Goal: Use online tool/utility: Utilize a website feature to perform a specific function

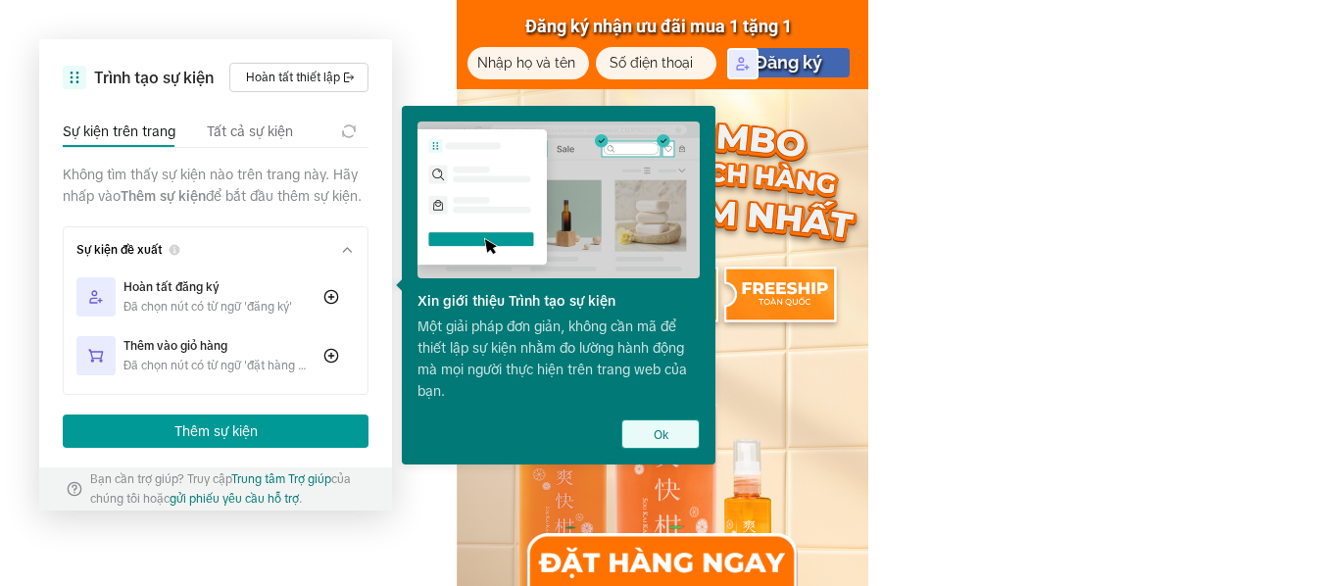
click at [653, 431] on button "Ok" at bounding box center [660, 433] width 78 height 29
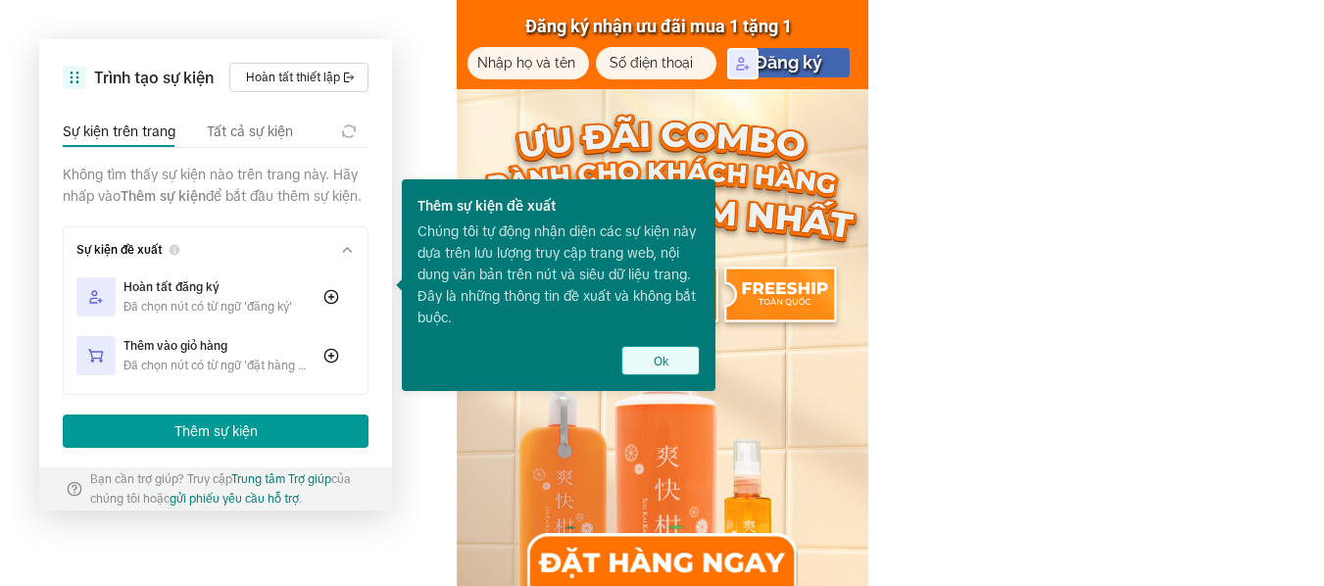
click at [666, 366] on button "Ok" at bounding box center [660, 360] width 78 height 29
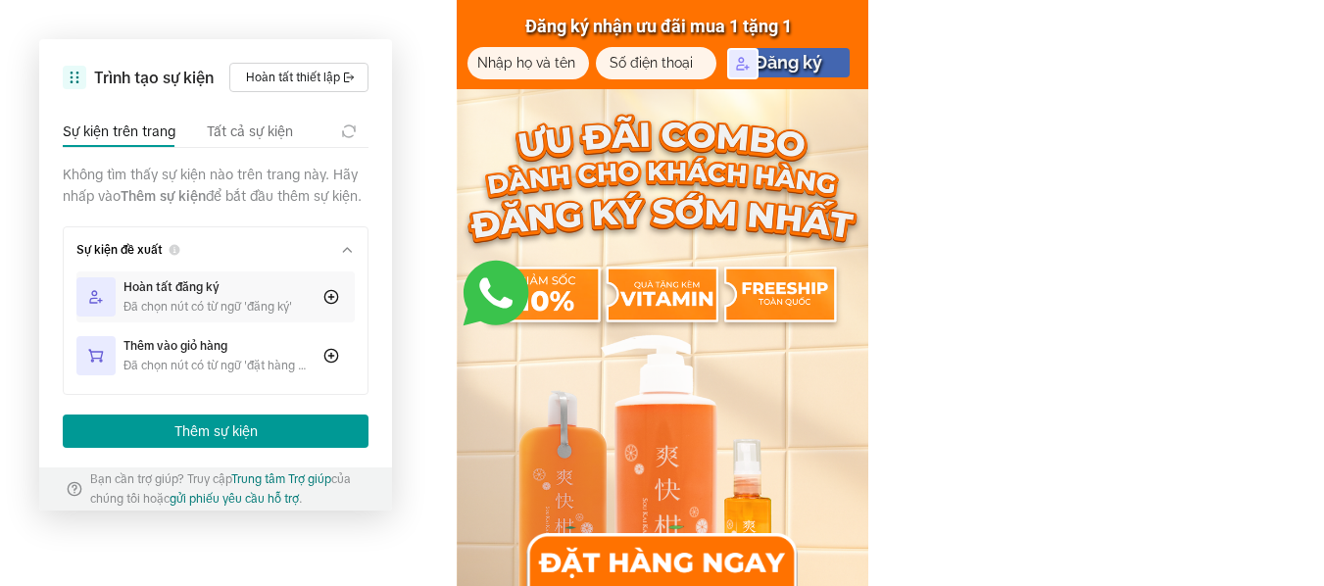
click at [333, 322] on div "Hoàn tất đăng ký Đã chọn nút có từ ngữ 'đăng ký'" at bounding box center [215, 296] width 278 height 51
click at [688, 69] on input "tel" at bounding box center [656, 63] width 111 height 32
click at [748, 70] on icon at bounding box center [749, 70] width 16 height 16
drag, startPoint x: 739, startPoint y: 65, endPoint x: 697, endPoint y: 59, distance: 42.5
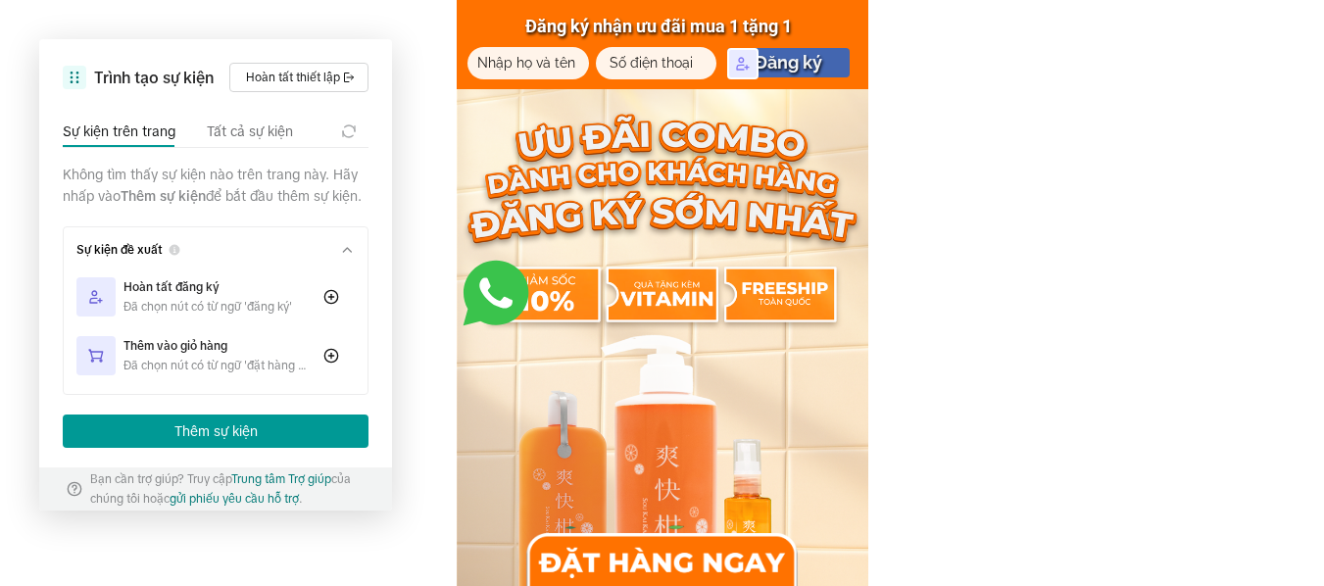
click at [749, 64] on icon at bounding box center [743, 64] width 16 height 16
click at [743, 79] on div at bounding box center [748, 69] width 43 height 43
click at [746, 71] on icon at bounding box center [743, 64] width 16 height 16
click at [746, 71] on icon at bounding box center [749, 70] width 16 height 16
click at [746, 70] on icon at bounding box center [743, 64] width 16 height 16
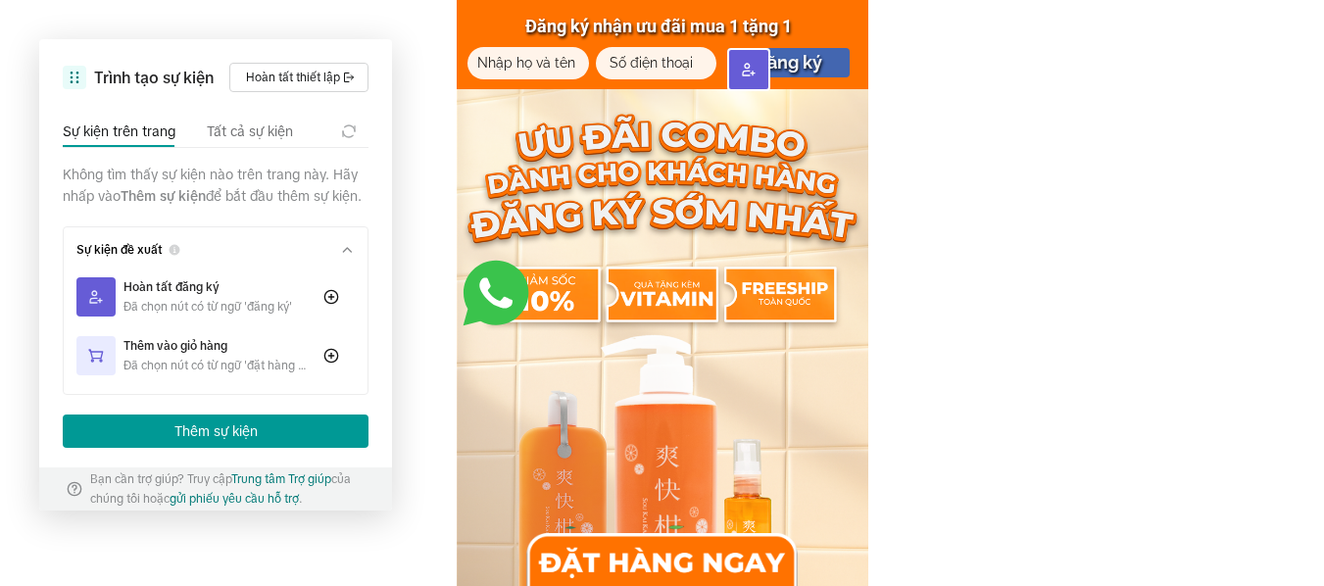
click at [746, 70] on icon at bounding box center [749, 70] width 16 height 16
click at [330, 305] on icon at bounding box center [331, 297] width 16 height 16
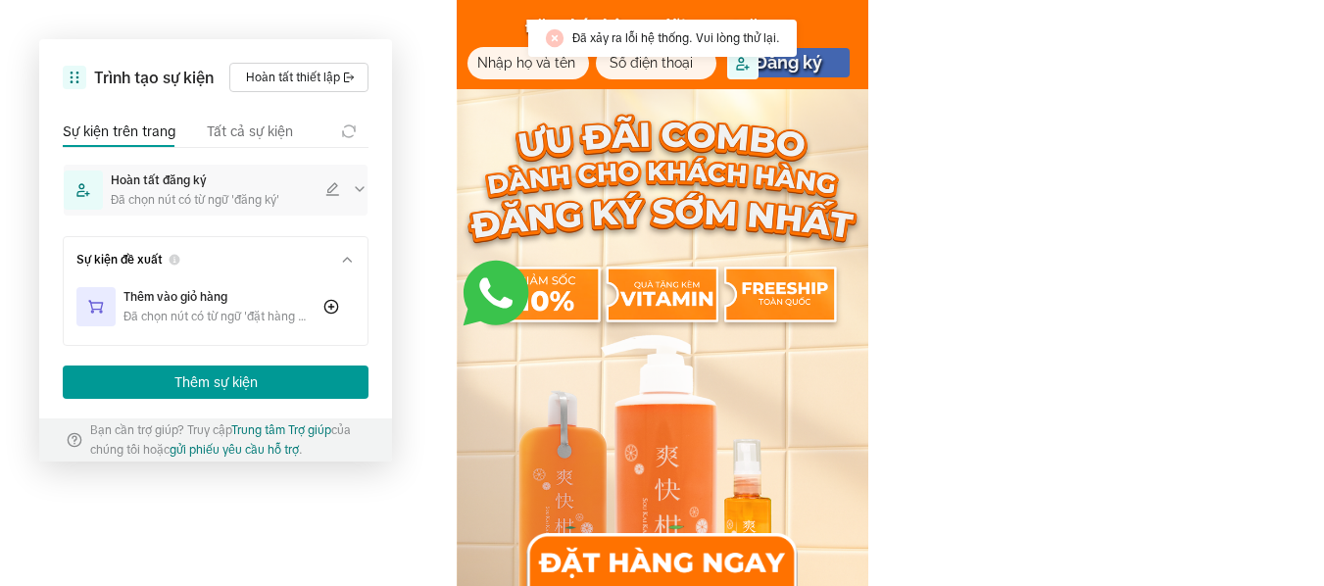
click at [357, 188] on icon at bounding box center [360, 189] width 8 height 4
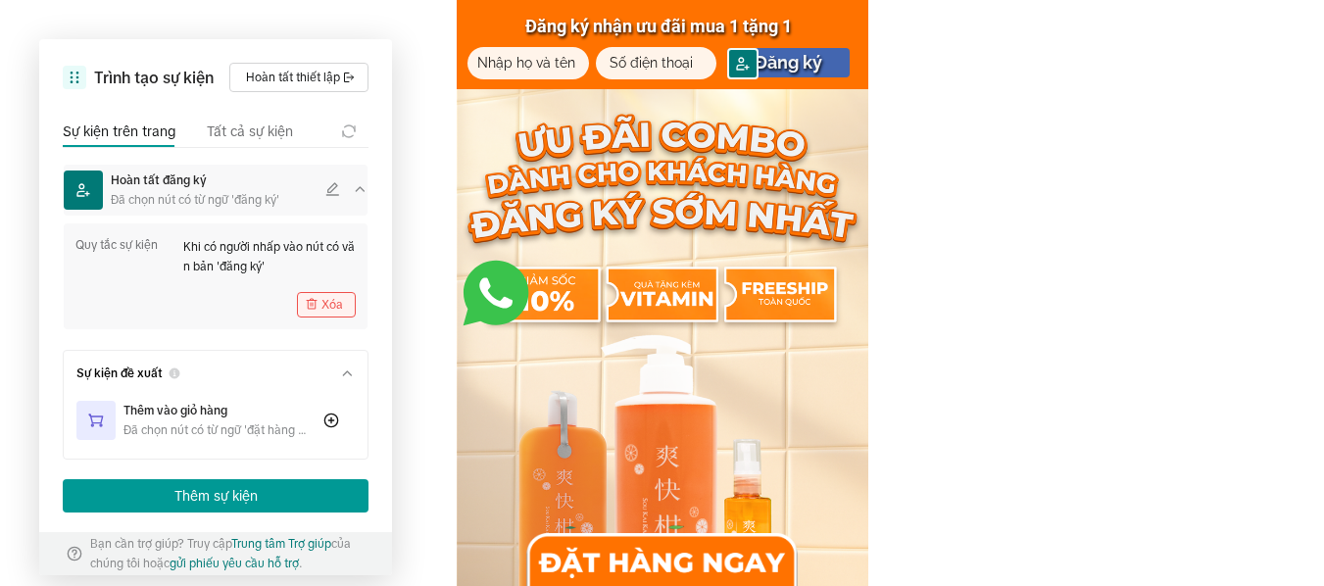
click at [326, 304] on button "Xóa" at bounding box center [326, 304] width 59 height 25
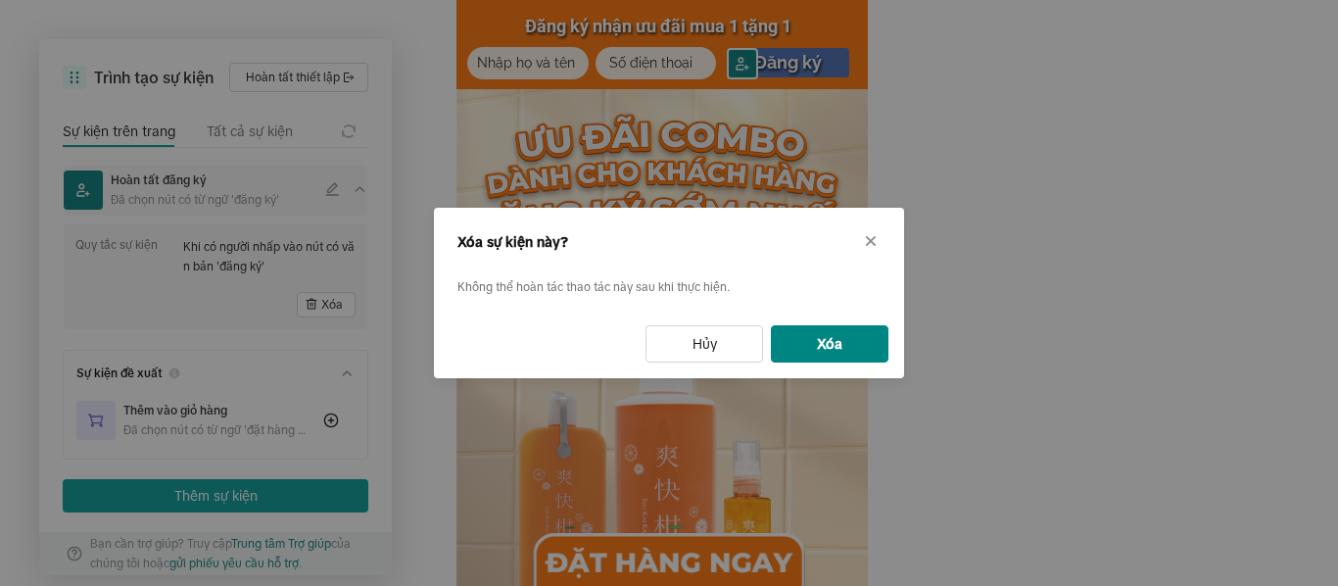
click at [797, 341] on button "Xóa" at bounding box center [830, 343] width 118 height 37
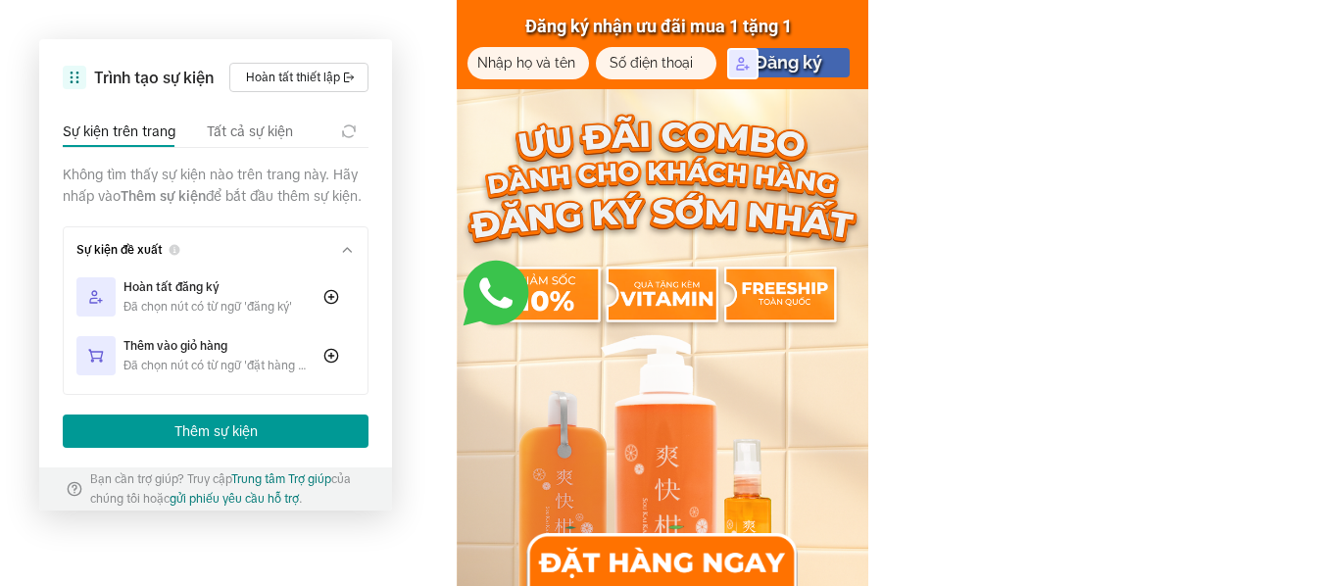
click at [676, 72] on input "tel" at bounding box center [656, 63] width 111 height 32
click at [744, 58] on icon at bounding box center [743, 64] width 16 height 16
click at [754, 74] on icon at bounding box center [749, 70] width 16 height 16
drag, startPoint x: 740, startPoint y: 61, endPoint x: 676, endPoint y: 58, distance: 63.8
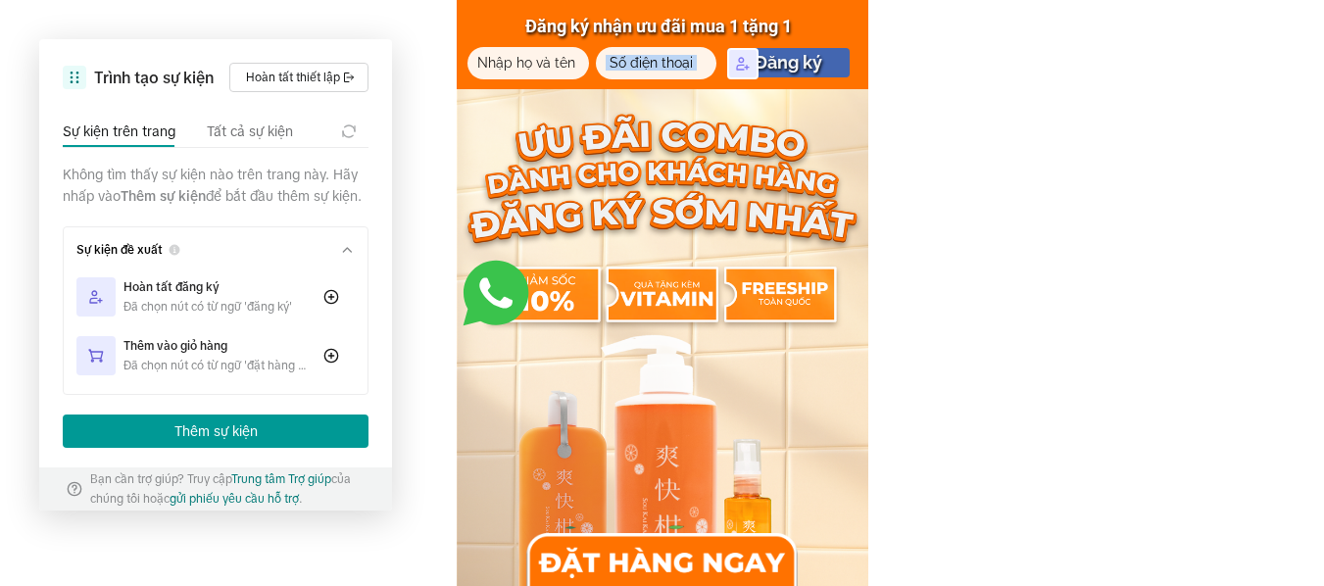
click at [702, 62] on input "tel" at bounding box center [656, 63] width 111 height 32
click at [742, 62] on icon at bounding box center [743, 64] width 16 height 16
click at [752, 73] on icon at bounding box center [752, 74] width 4 height 4
click at [752, 73] on div at bounding box center [742, 63] width 31 height 31
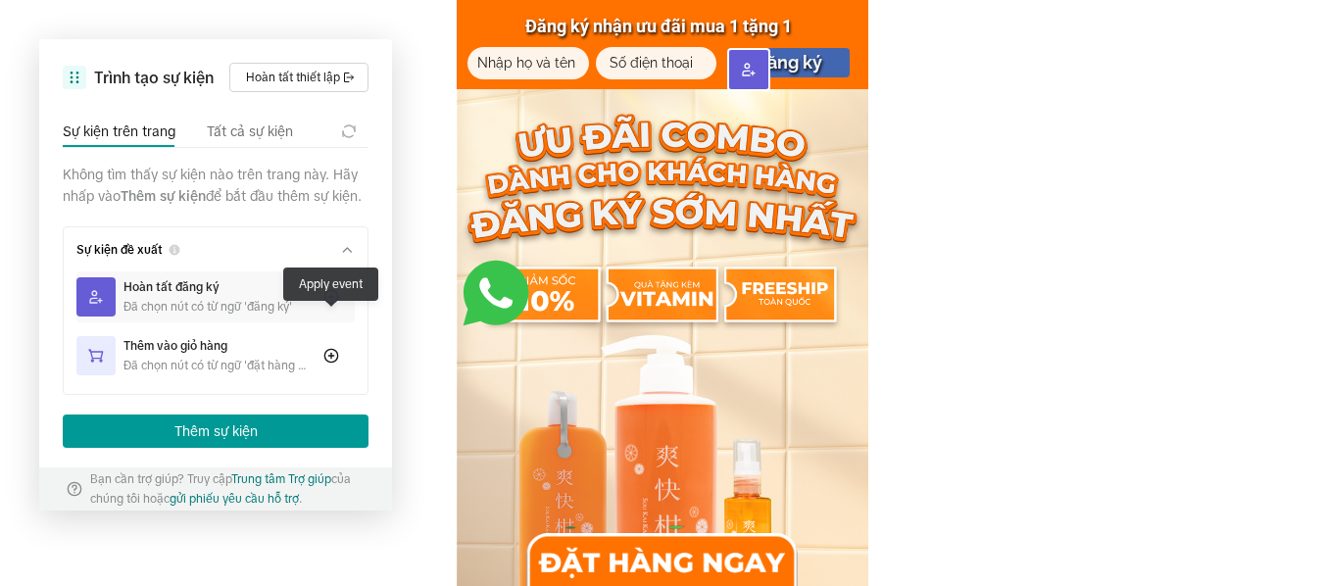
click at [336, 305] on icon at bounding box center [331, 297] width 16 height 16
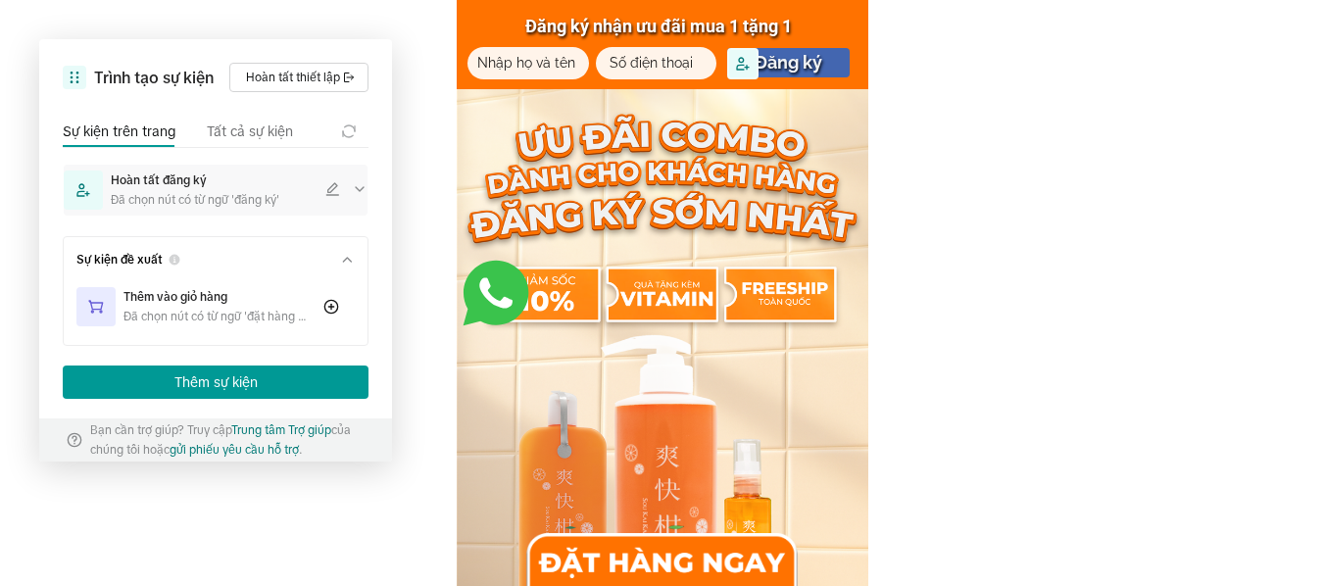
click at [362, 191] on icon at bounding box center [360, 189] width 16 height 16
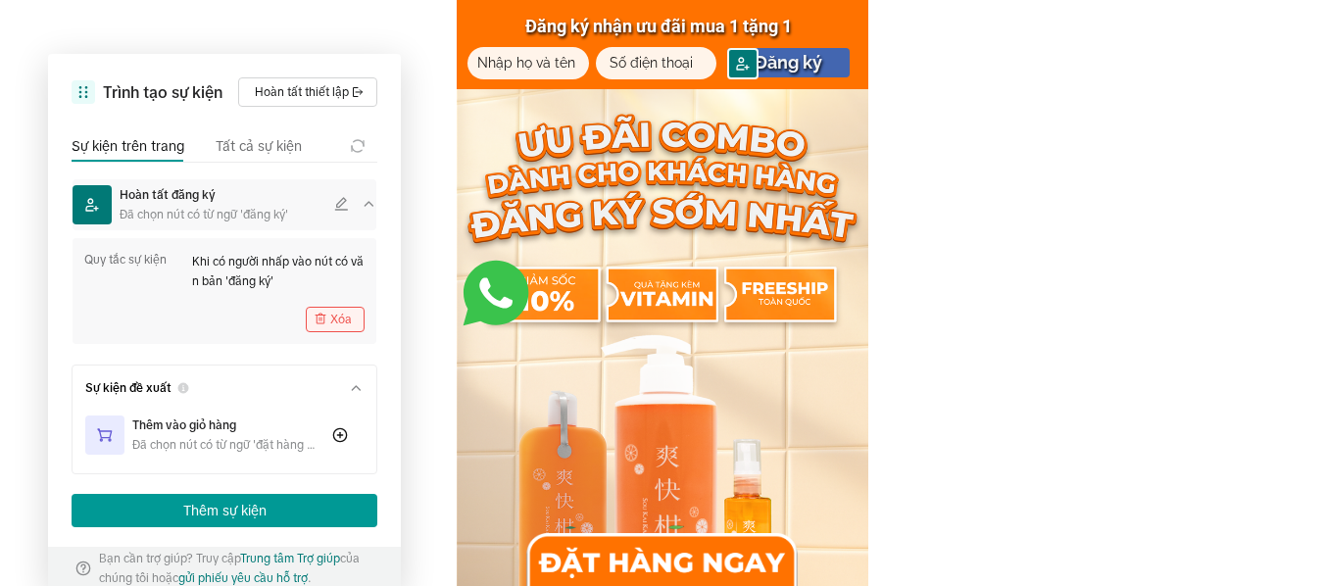
click at [321, 313] on icon "button" at bounding box center [320, 319] width 12 height 12
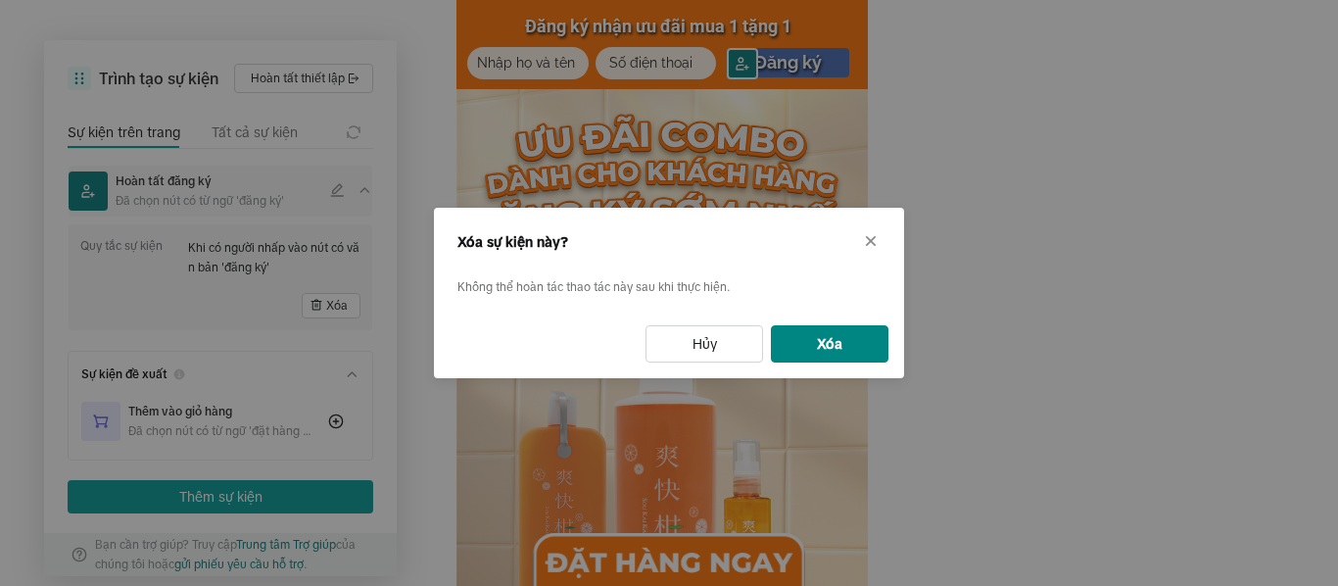
click at [832, 344] on button "Xóa" at bounding box center [830, 343] width 118 height 37
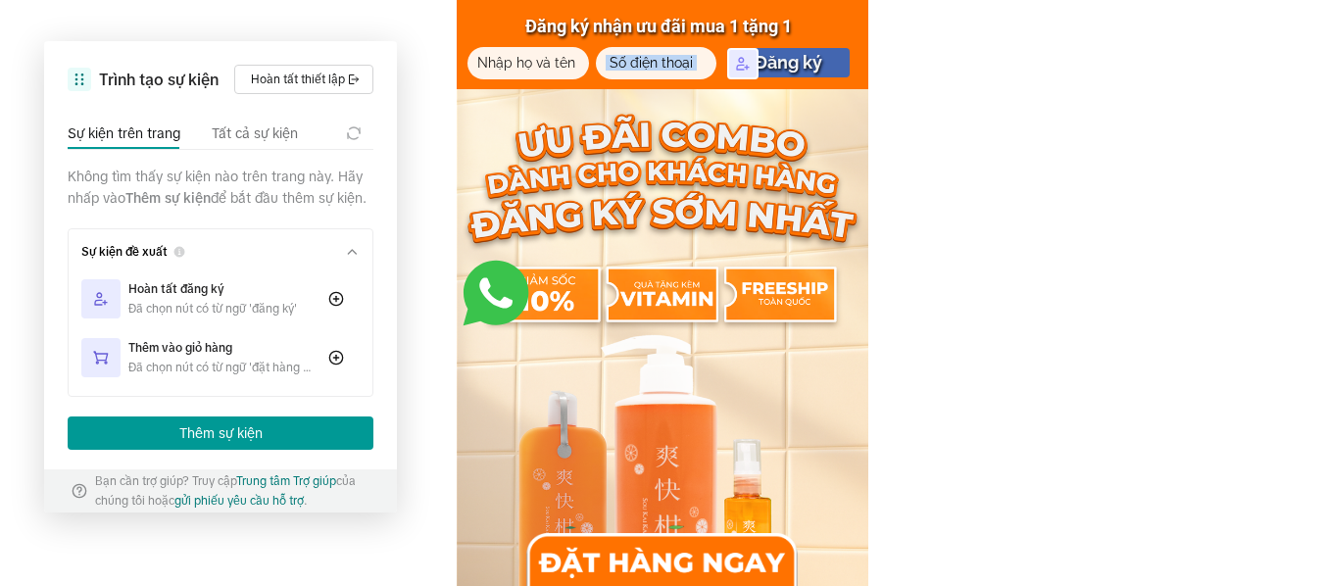
drag, startPoint x: 737, startPoint y: 55, endPoint x: 710, endPoint y: 55, distance: 26.5
click at [647, 65] on div at bounding box center [634, 56] width 76 height 22
click at [736, 76] on div at bounding box center [742, 63] width 31 height 31
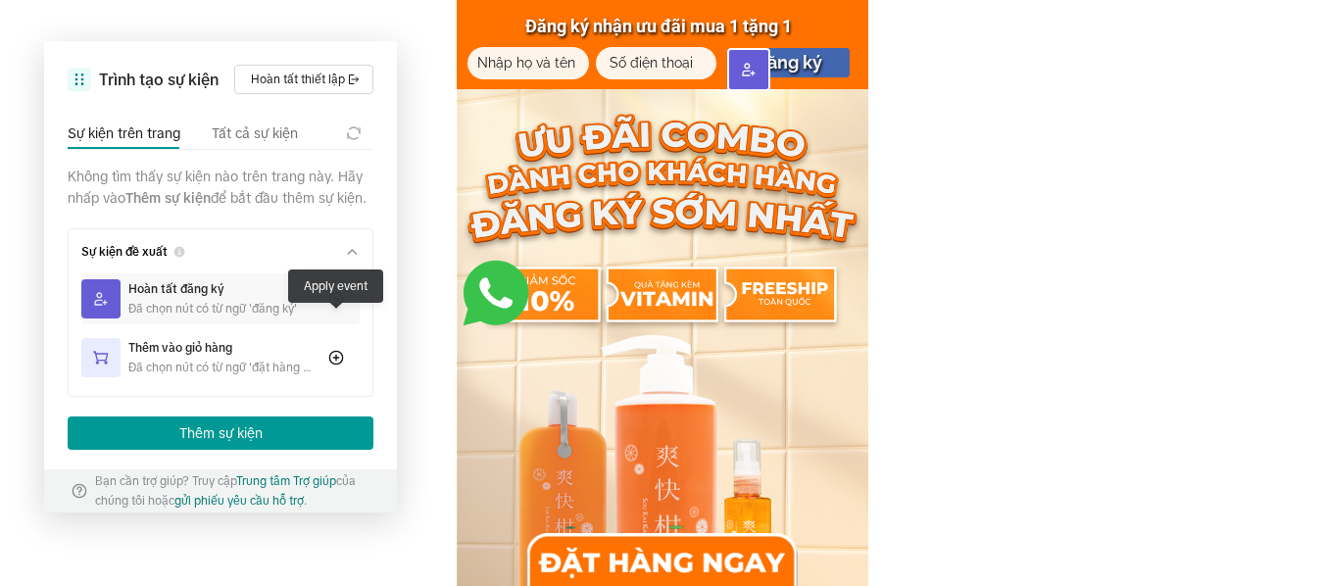
click at [339, 307] on icon at bounding box center [336, 299] width 16 height 16
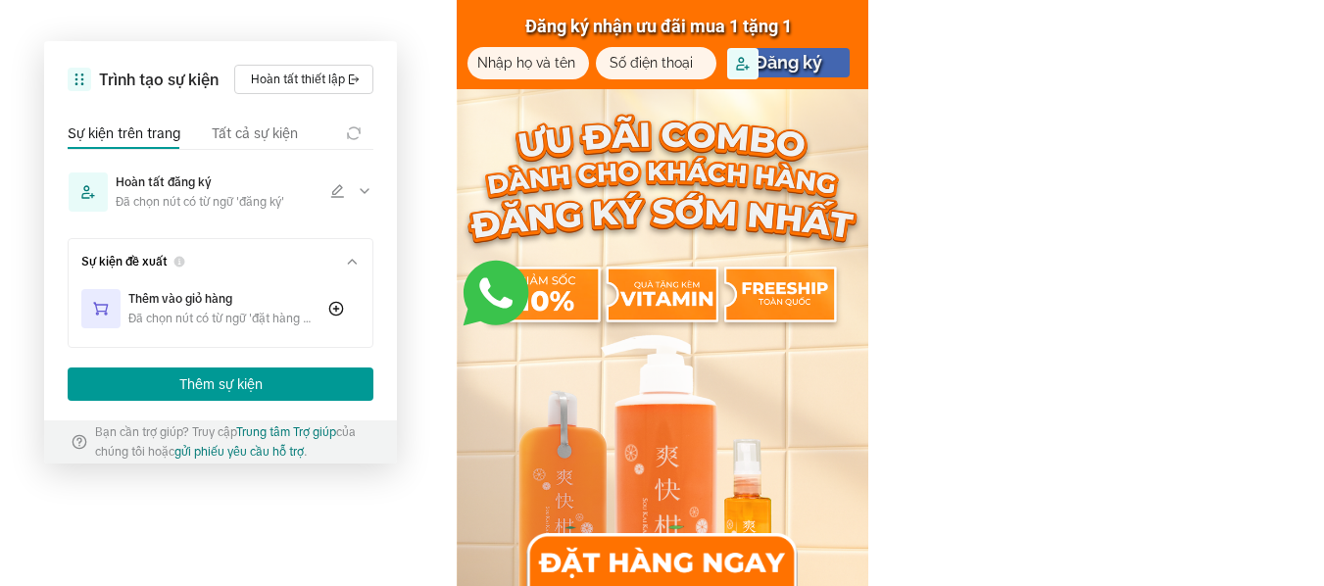
click at [377, 187] on div "Trình tạo sự kiện Hoàn tất thiết lập Sự kiện trên trang Tất cả sự kiện Hoàn tất…" at bounding box center [220, 230] width 353 height 379
click at [366, 192] on icon at bounding box center [365, 191] width 16 height 16
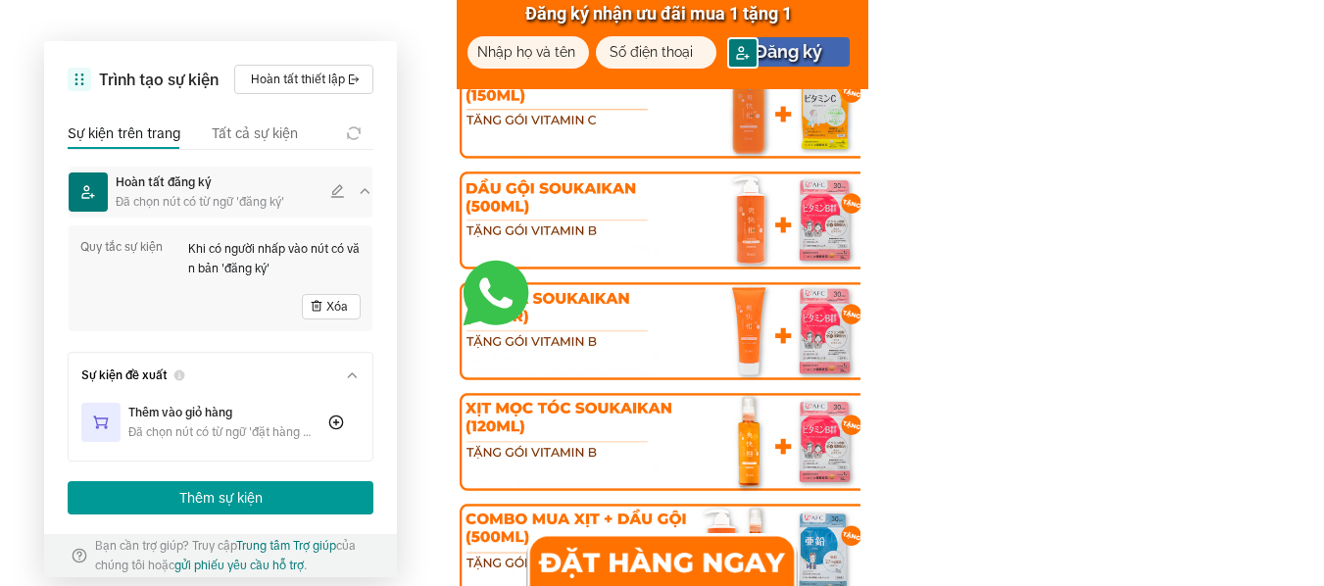
scroll to position [490, 0]
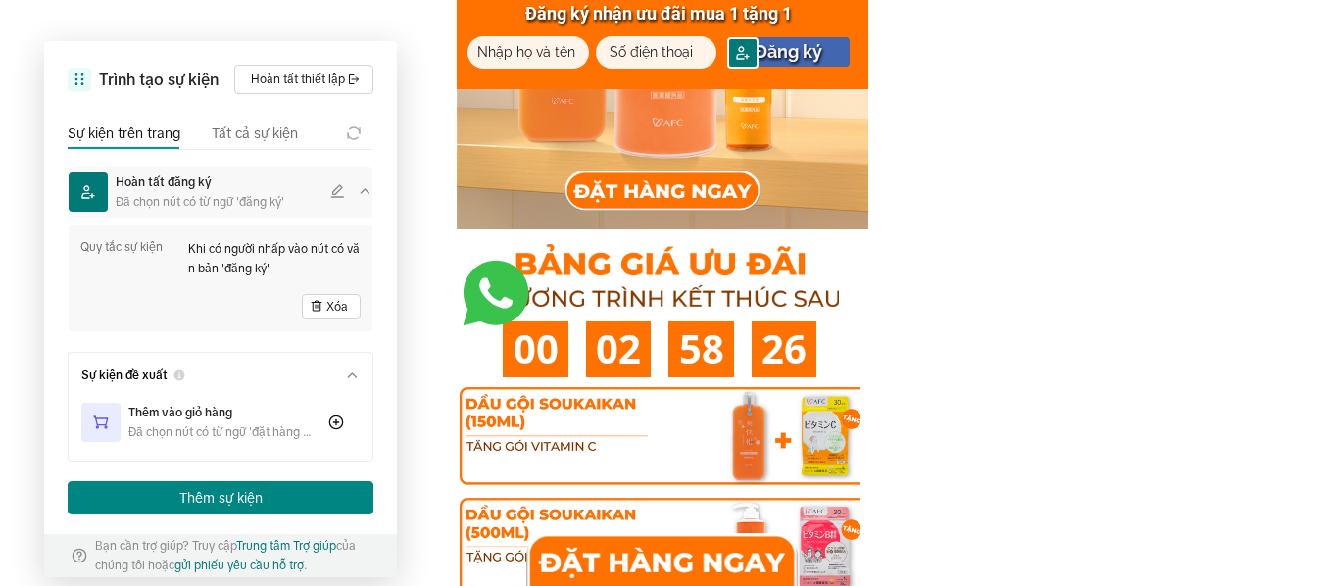
click at [255, 503] on button "Thêm sự kiện" at bounding box center [221, 497] width 306 height 33
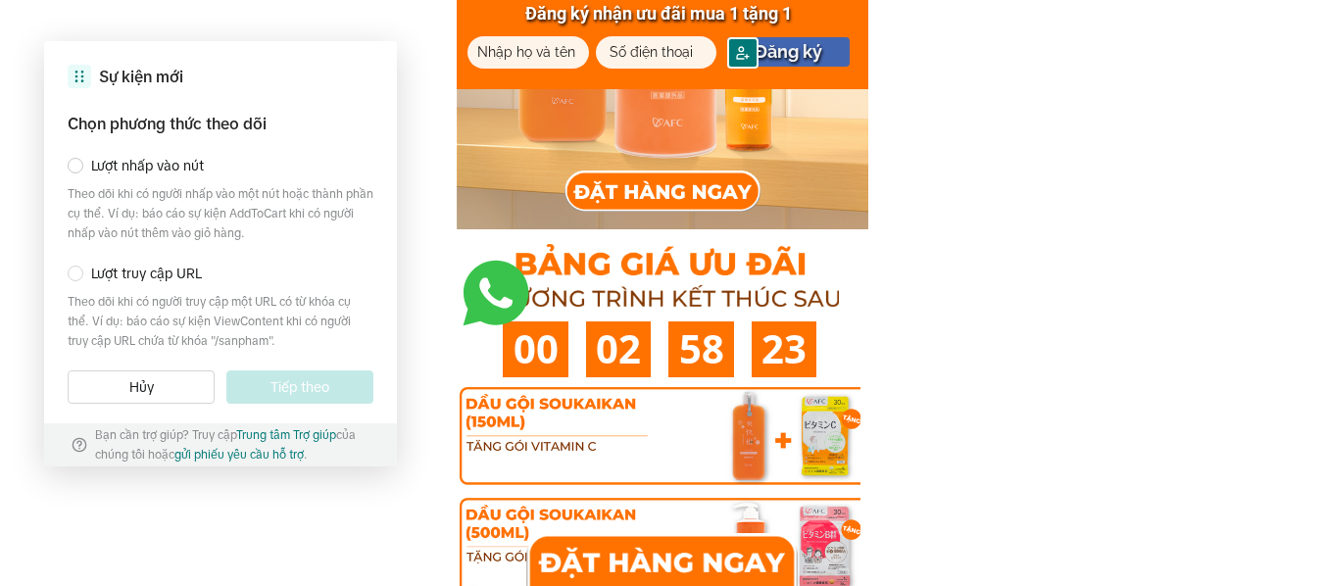
click at [148, 164] on span "Lượt nhấp vào nút" at bounding box center [147, 166] width 113 height 22
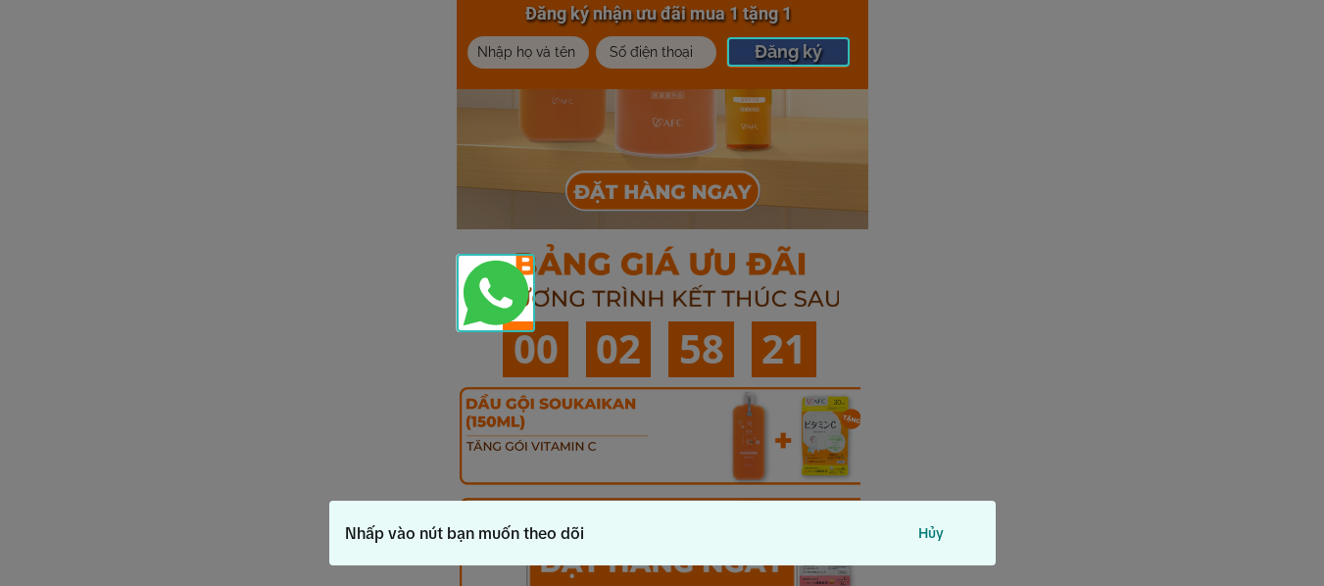
click at [792, 59] on div at bounding box center [788, 51] width 122 height 29
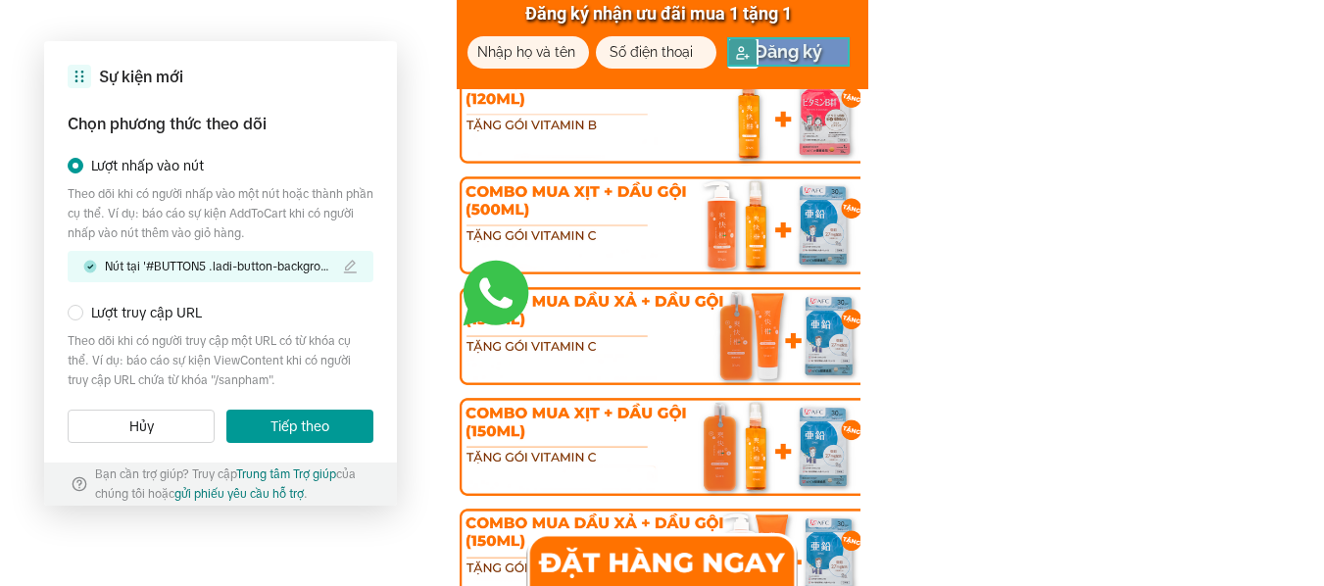
scroll to position [1306, 0]
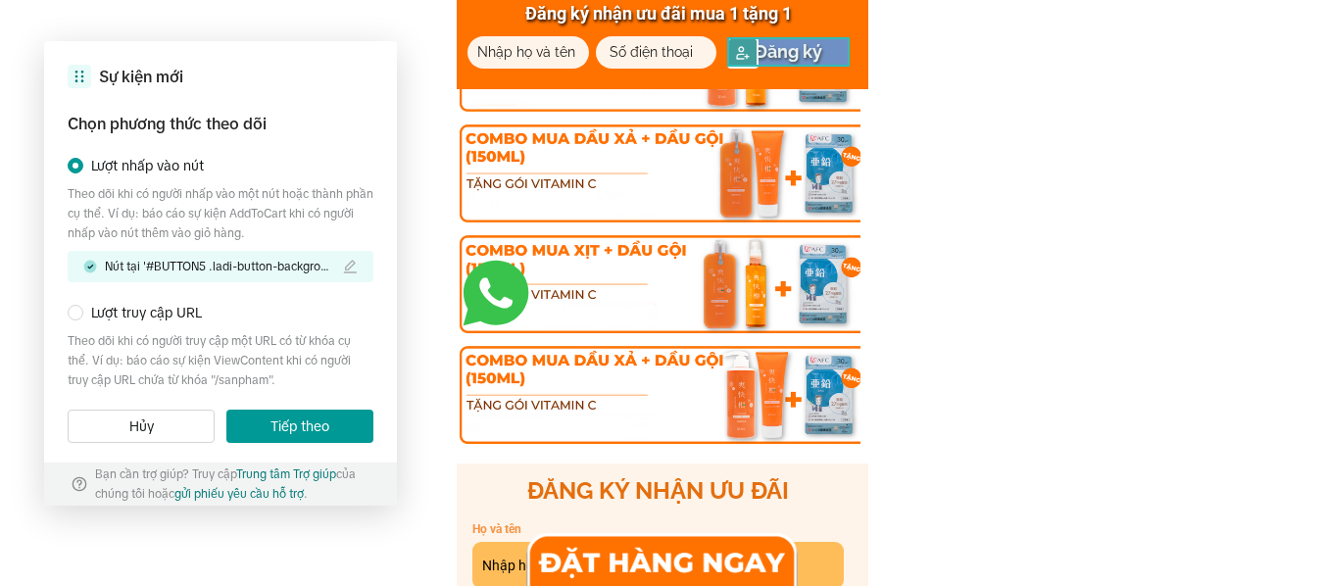
click at [662, 558] on div at bounding box center [662, 559] width 272 height 53
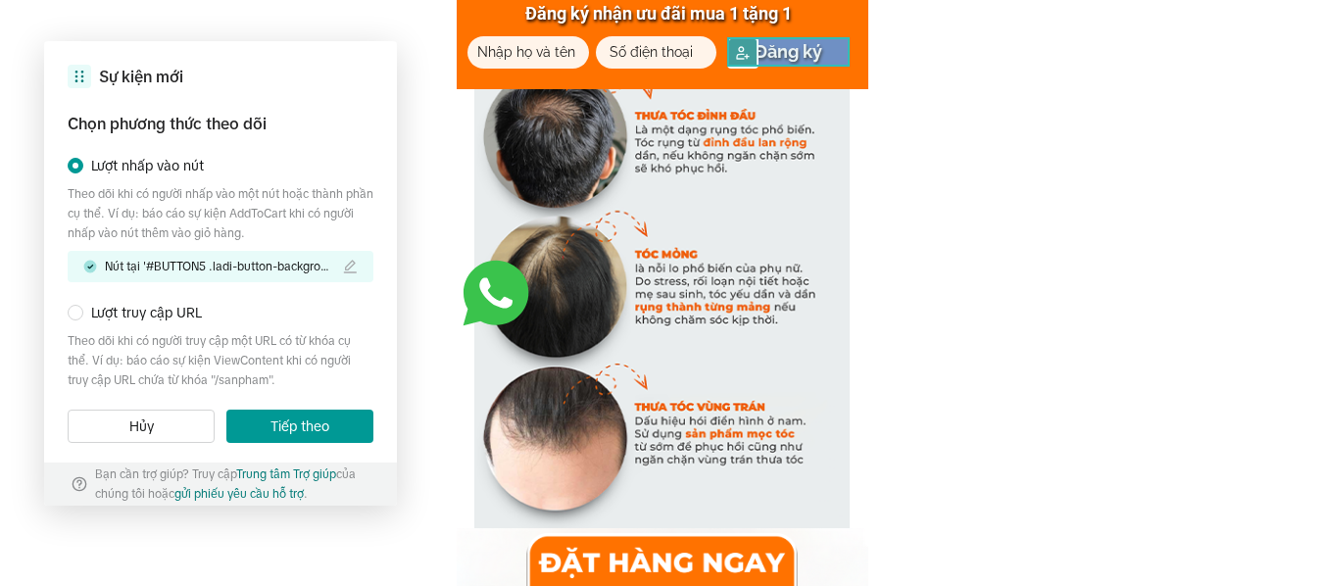
scroll to position [3573, 0]
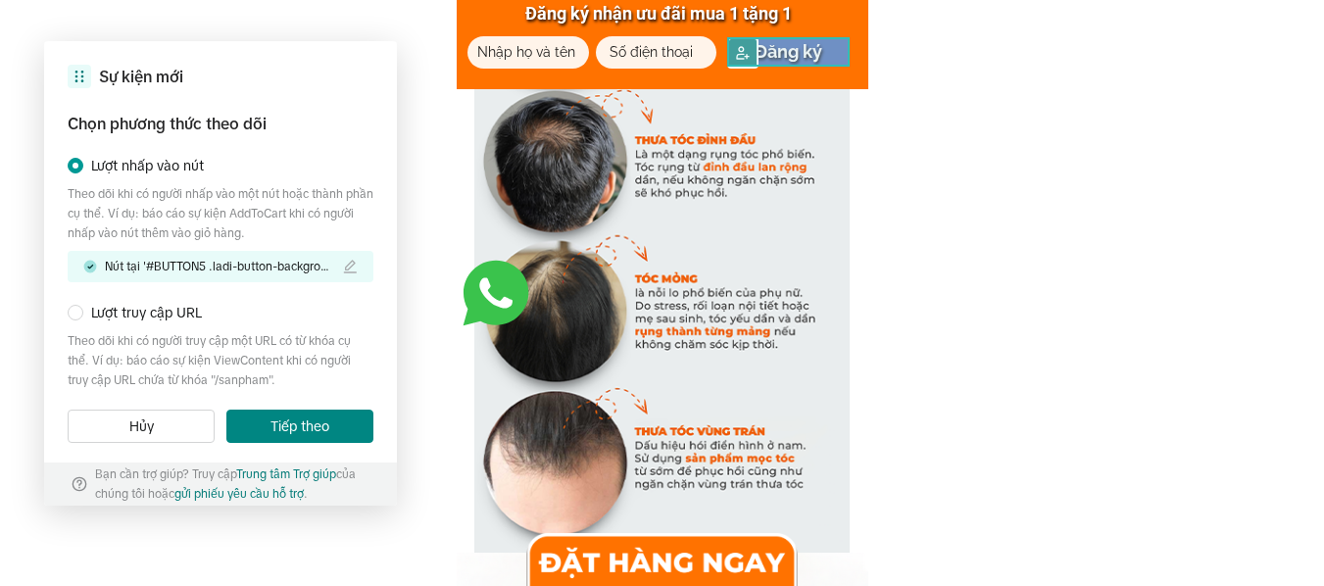
click at [286, 433] on button "Tiếp theo" at bounding box center [299, 426] width 147 height 33
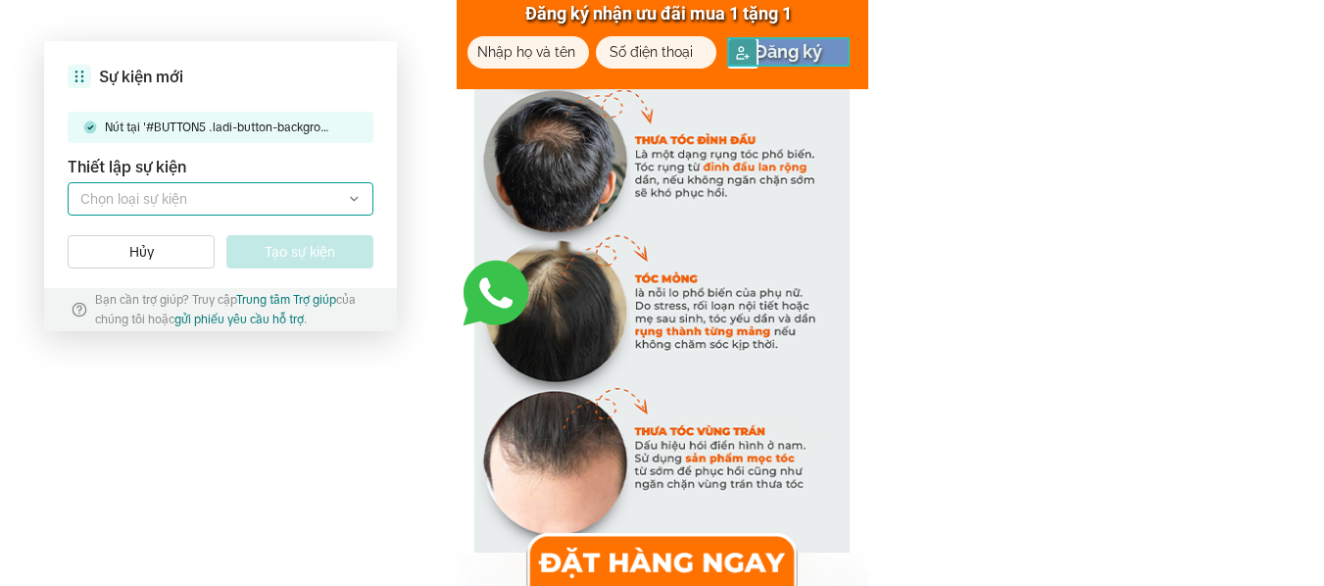
click at [296, 207] on label at bounding box center [221, 198] width 306 height 33
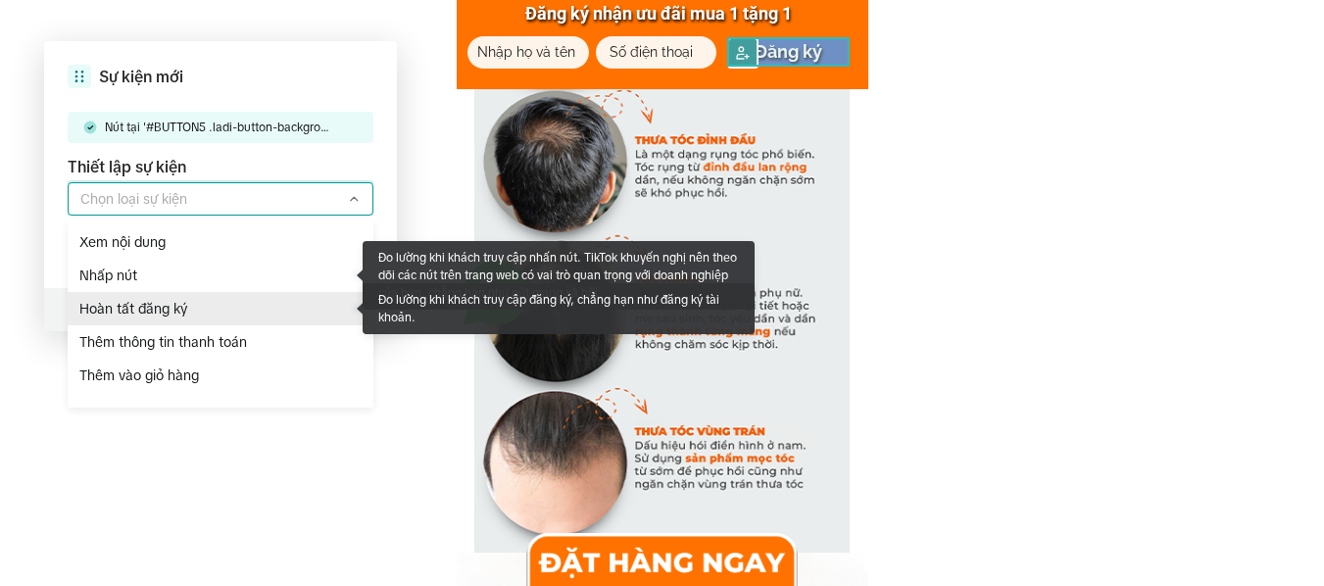
click at [189, 308] on span "Hoàn tất đăng ký" at bounding box center [223, 309] width 288 height 22
type input "Hoàn tất đăng ký"
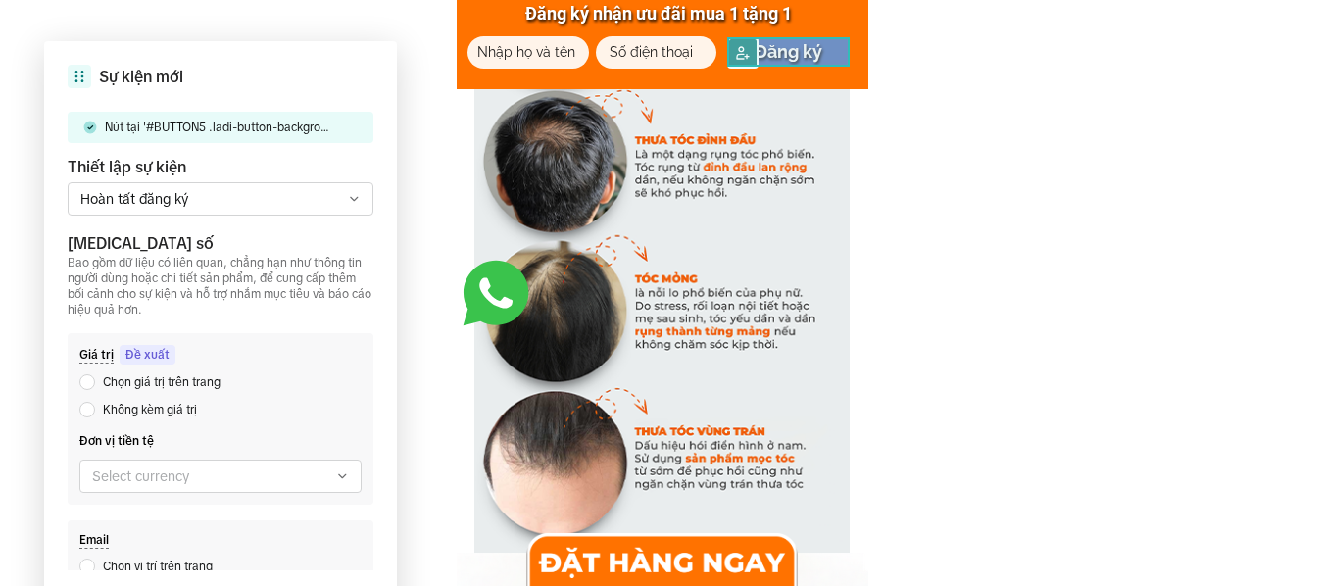
scroll to position [164, 0]
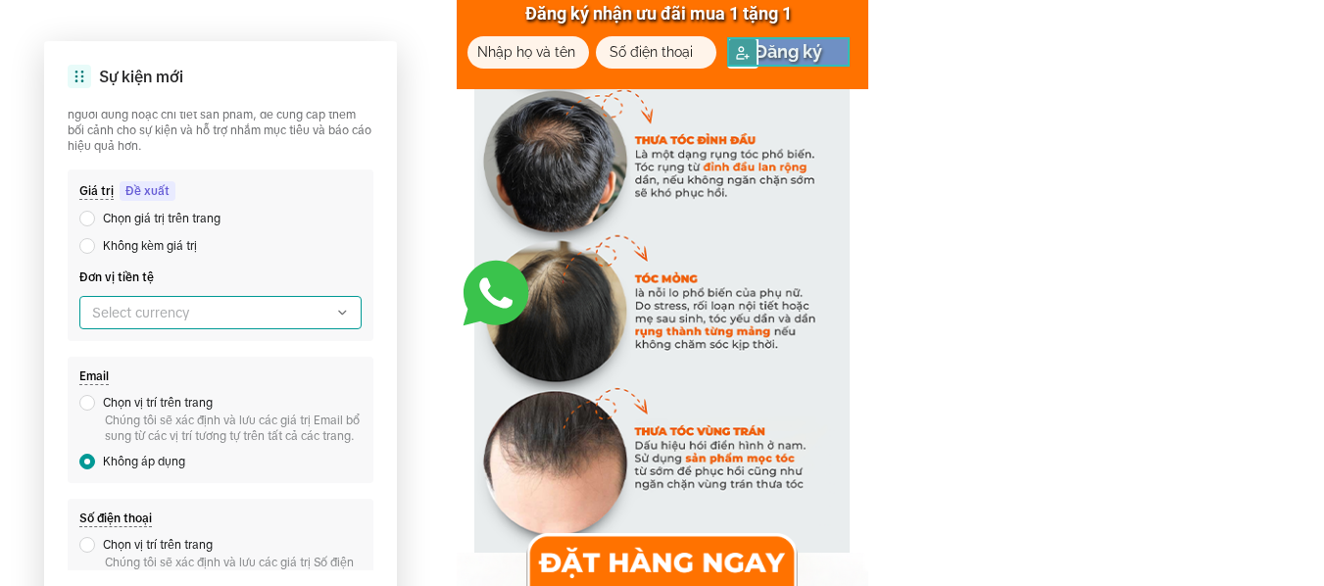
click at [207, 305] on label at bounding box center [220, 312] width 282 height 33
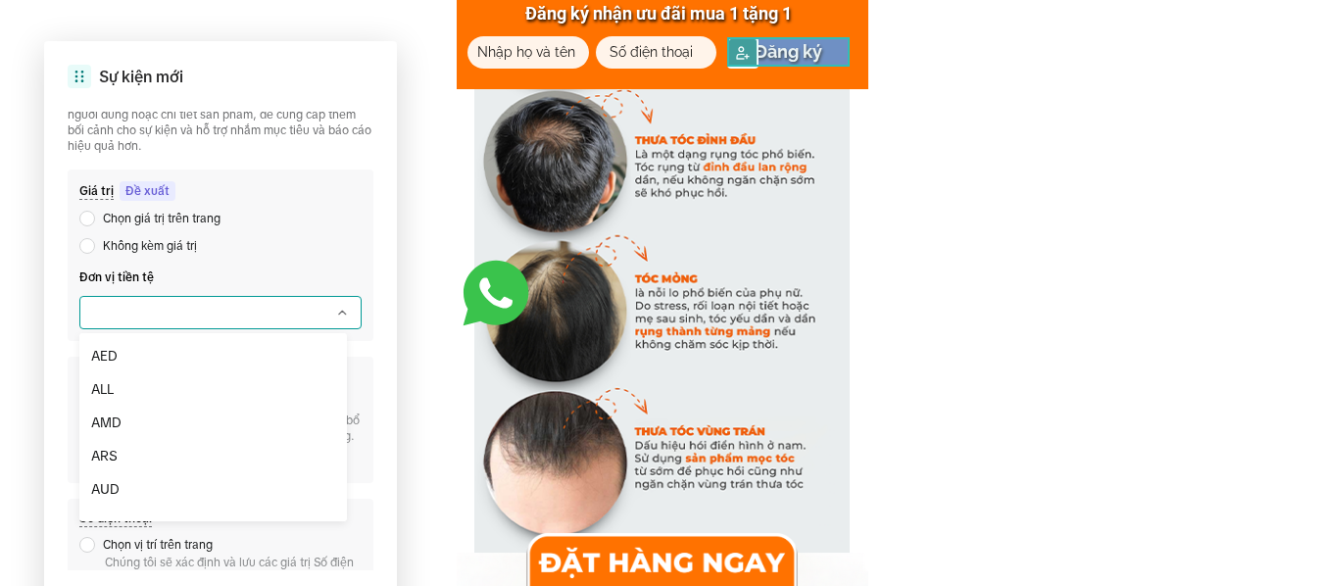
click at [207, 305] on label at bounding box center [220, 312] width 282 height 33
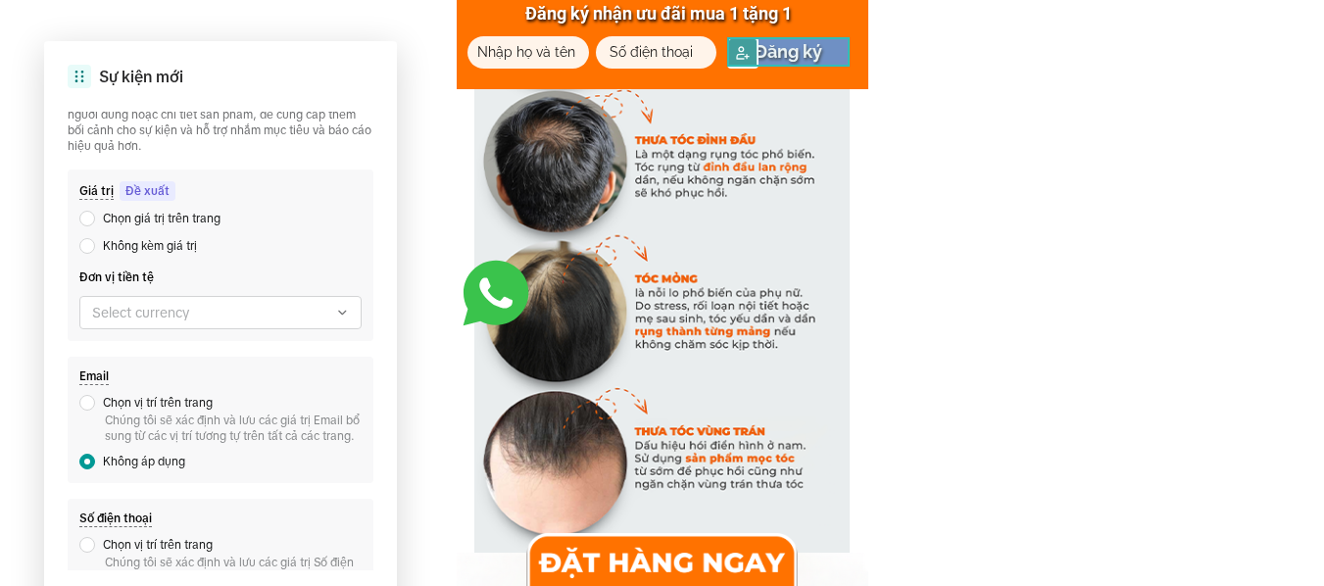
click at [247, 236] on div "Không kèm giá trị" at bounding box center [220, 241] width 282 height 27
click at [173, 244] on span "Không kèm giá trị" at bounding box center [150, 246] width 94 height 22
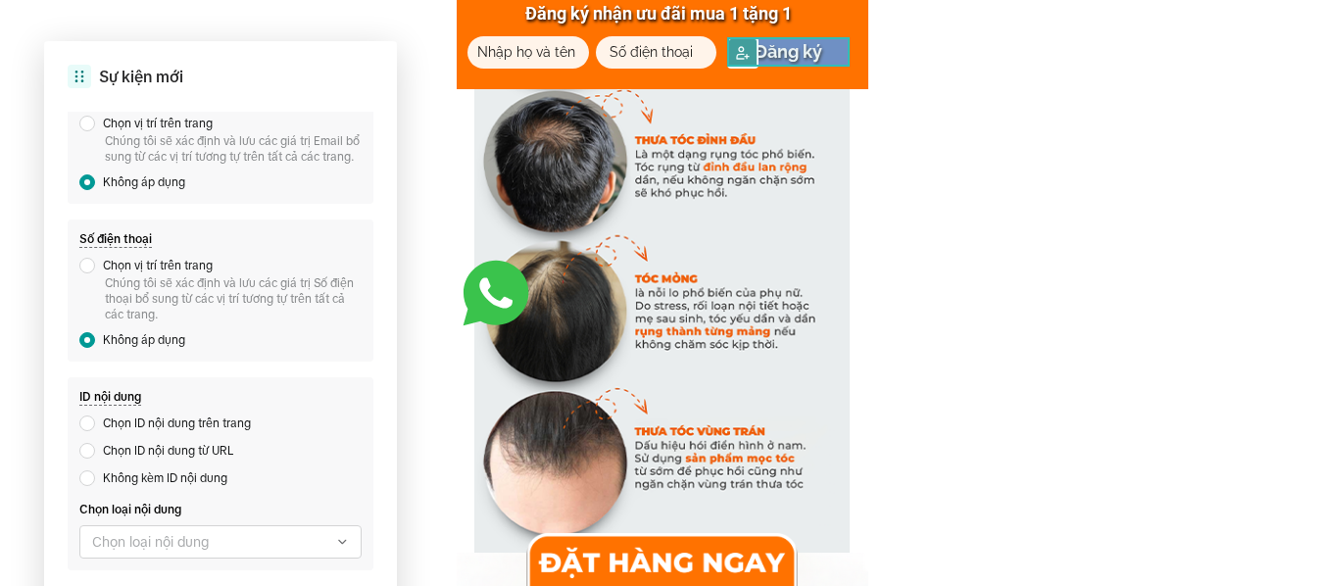
scroll to position [459, 0]
click at [165, 261] on span "Chọn vị trí trên trang" at bounding box center [158, 266] width 110 height 22
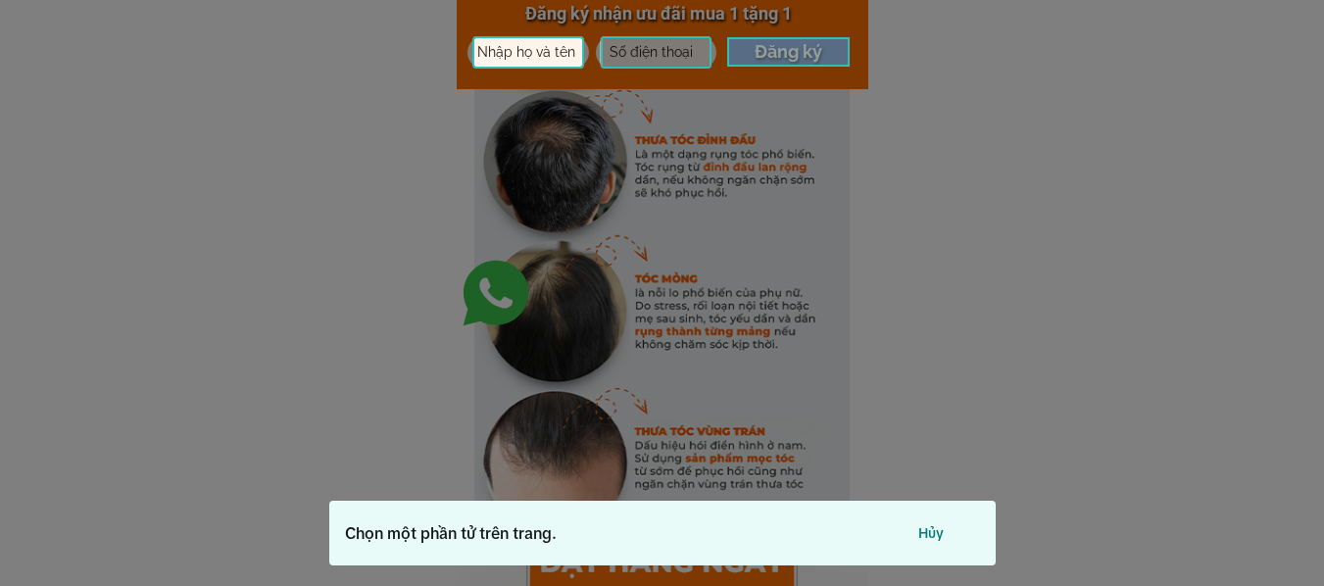
click at [664, 55] on div at bounding box center [656, 52] width 111 height 32
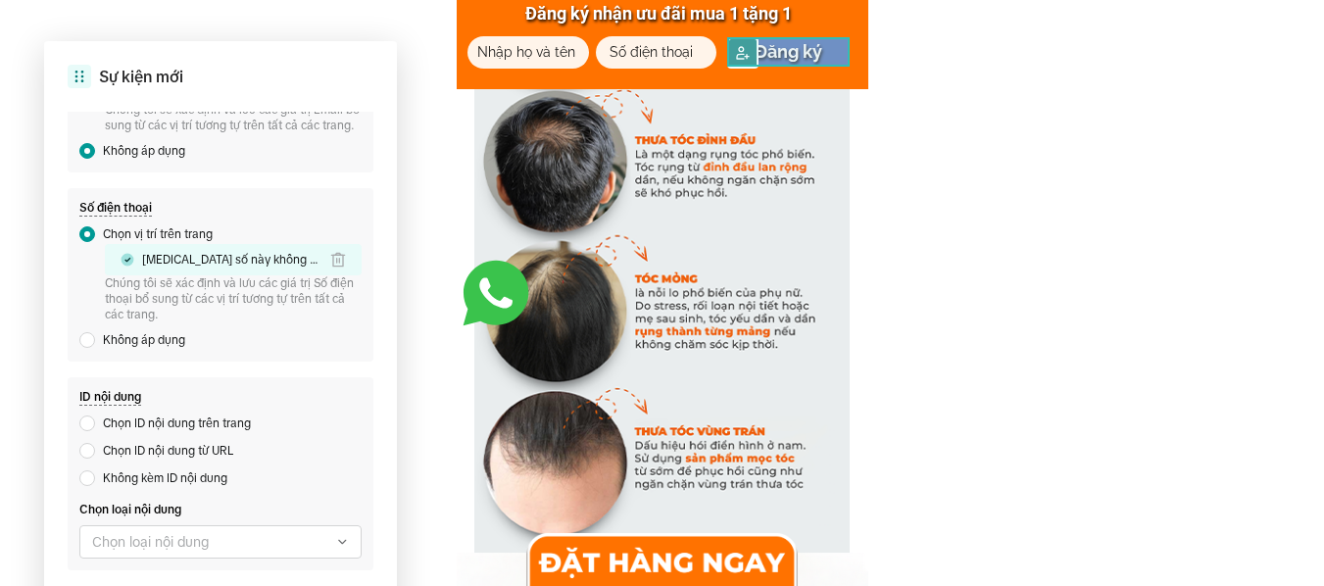
scroll to position [490, 0]
click at [335, 544] on icon at bounding box center [342, 542] width 14 height 14
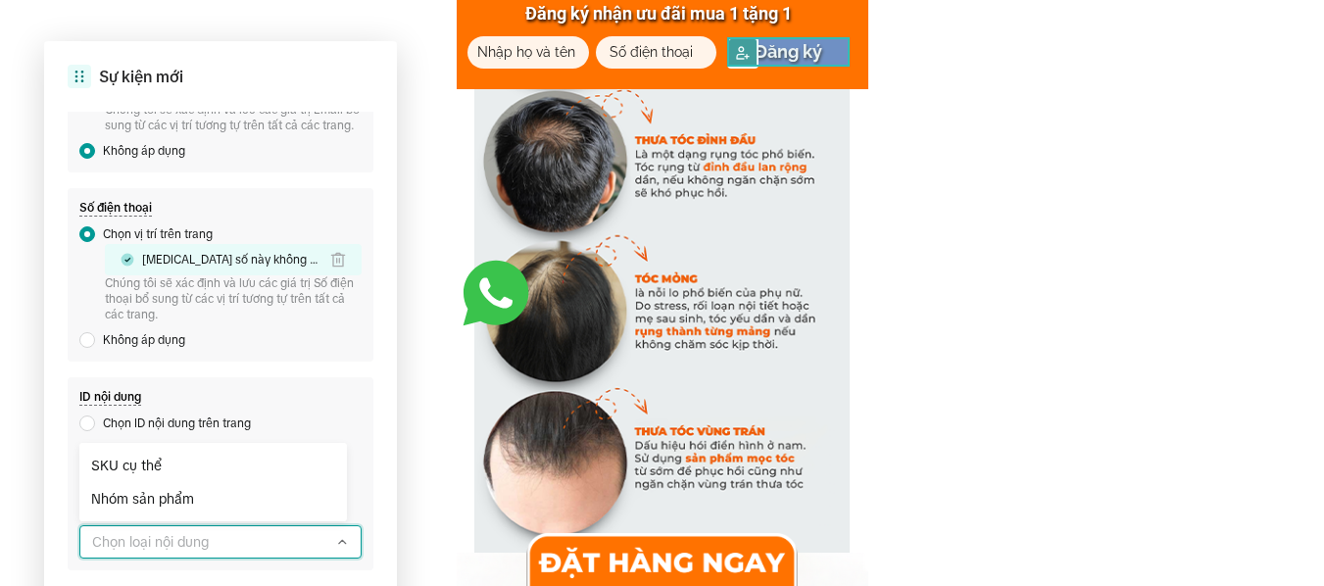
click at [335, 544] on icon at bounding box center [342, 542] width 14 height 14
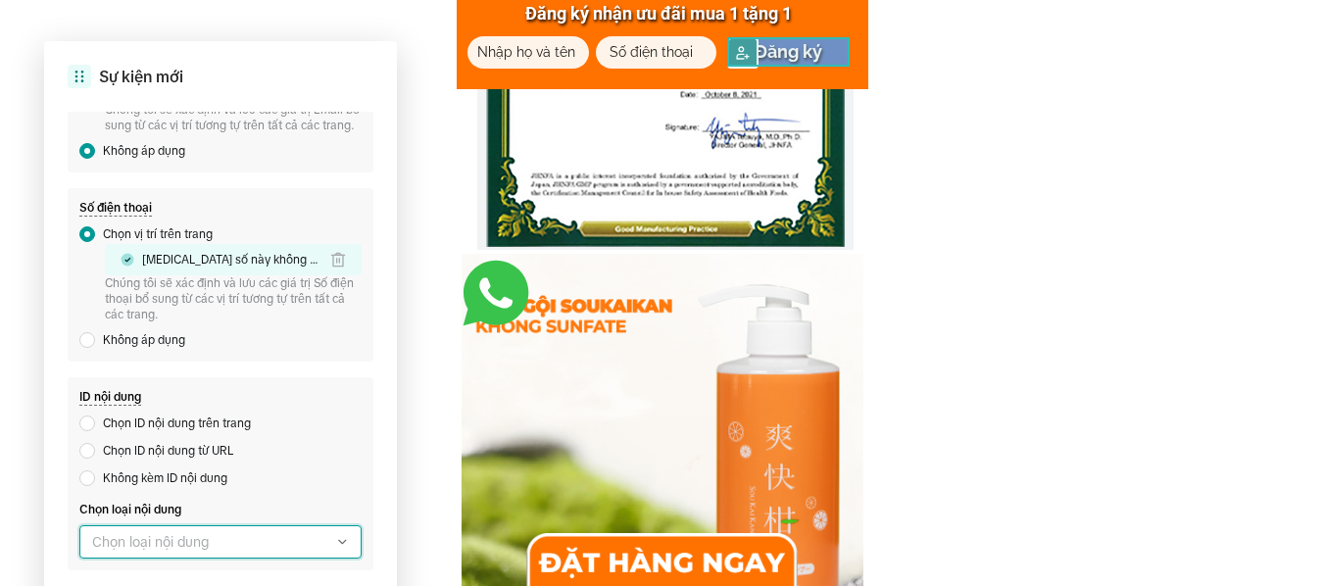
scroll to position [7002, 0]
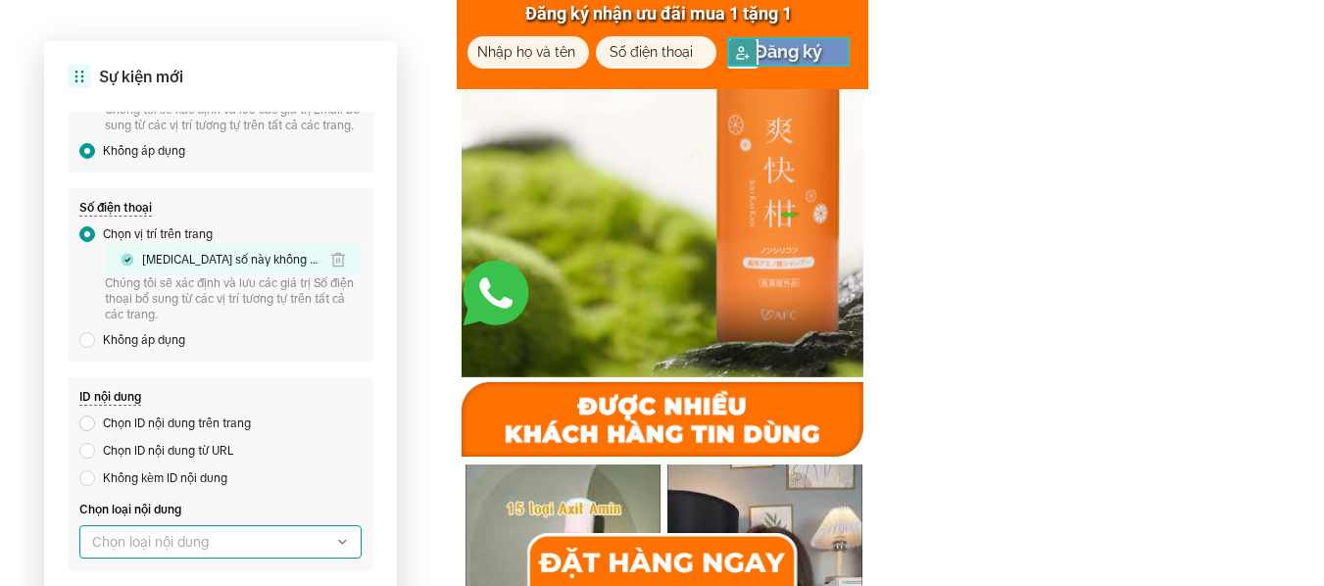
click at [131, 422] on span "Chọn ID nội dung trên trang" at bounding box center [177, 423] width 148 height 22
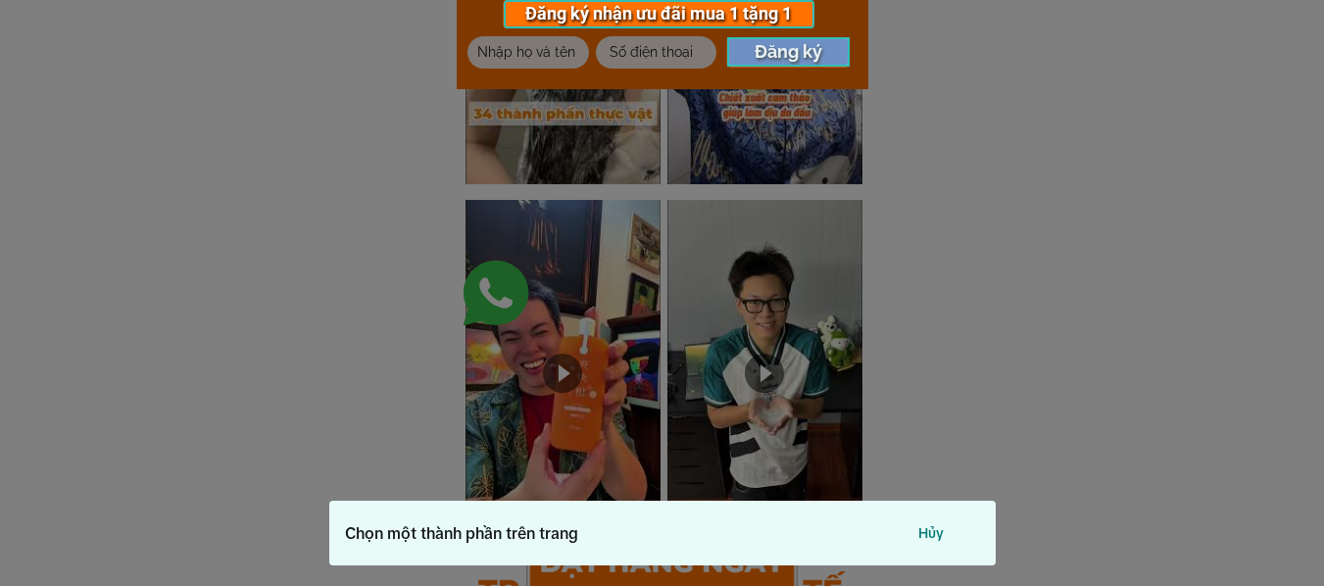
scroll to position [7492, 0]
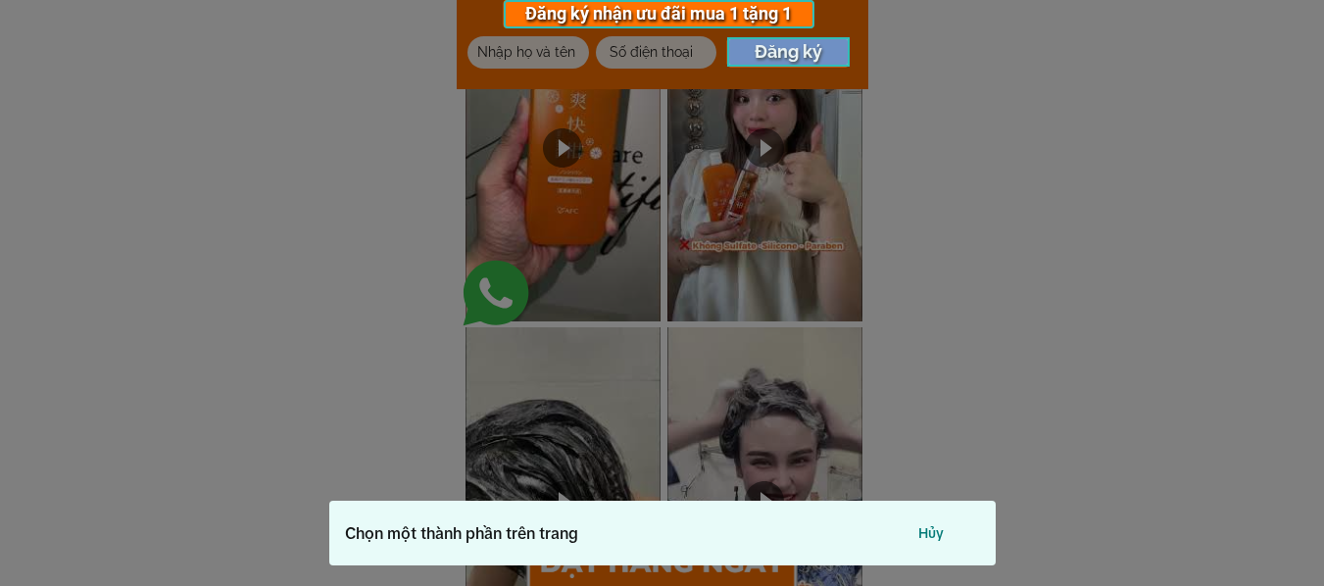
click at [818, 274] on div at bounding box center [662, 293] width 1324 height 586
click at [806, 57] on div at bounding box center [788, 51] width 122 height 29
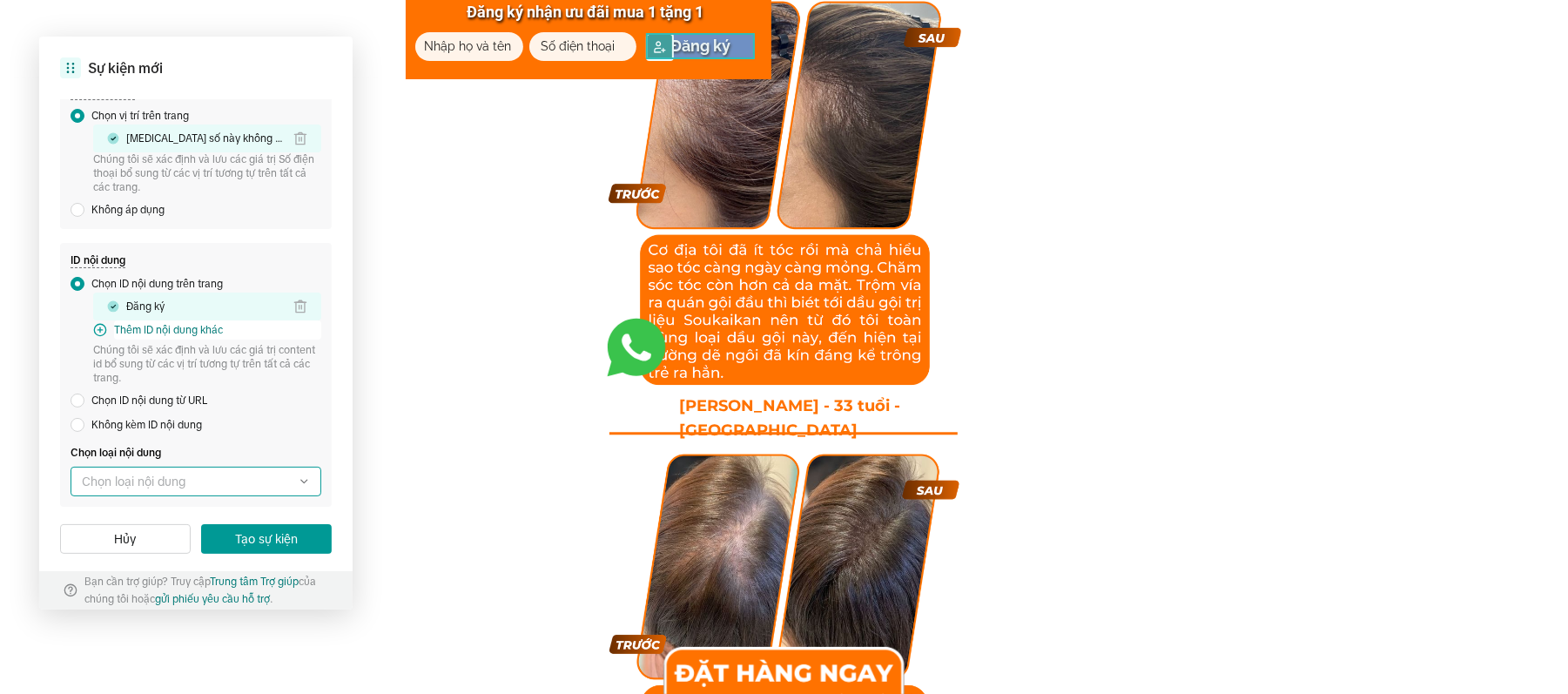
scroll to position [527, 0]
click at [237, 520] on button "Tạo sự kiện" at bounding box center [266, 538] width 131 height 29
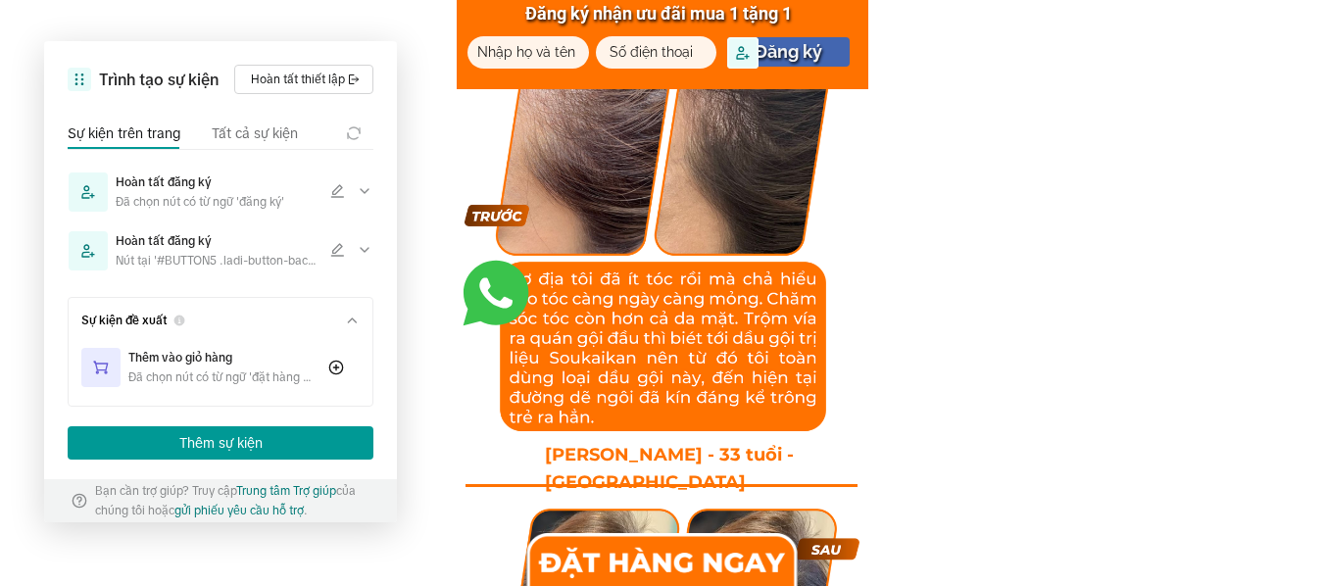
scroll to position [8474, 0]
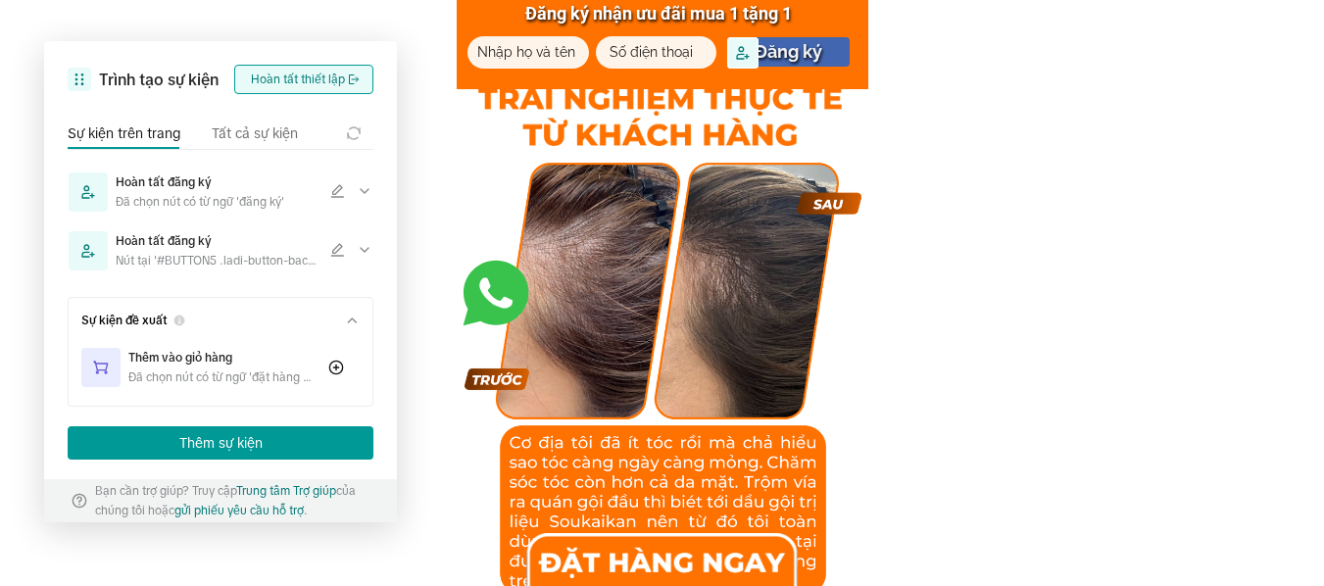
click at [321, 73] on button "Hoàn tất thiết lập" at bounding box center [303, 79] width 139 height 29
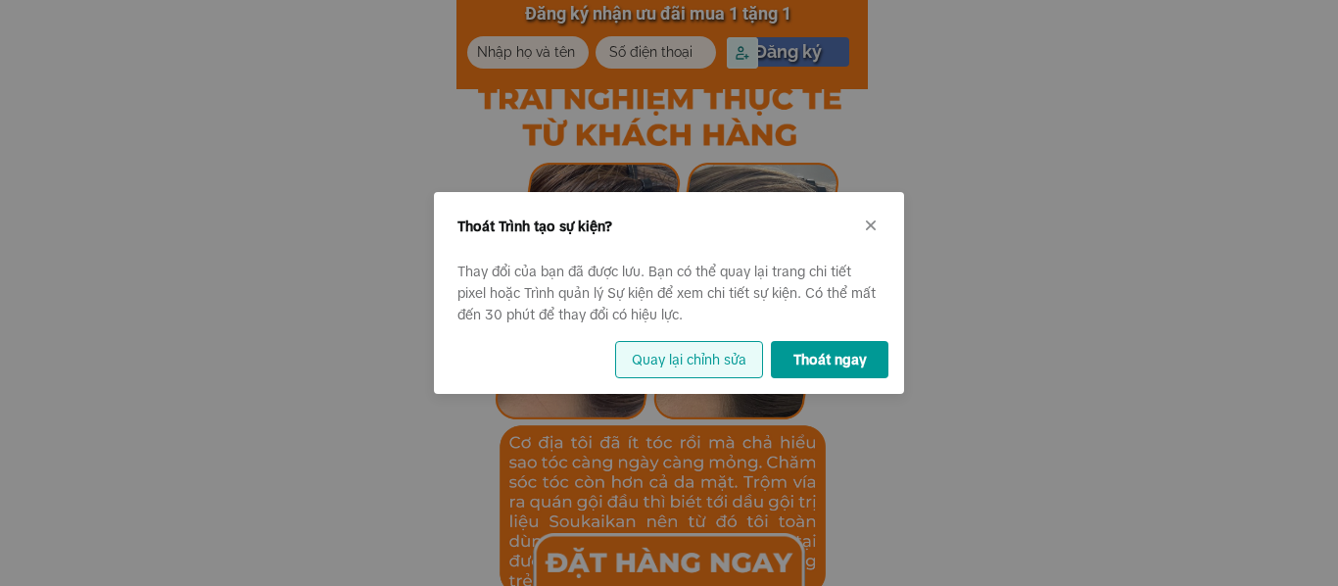
click at [714, 364] on button "Quay lại chỉnh sửa" at bounding box center [689, 359] width 148 height 37
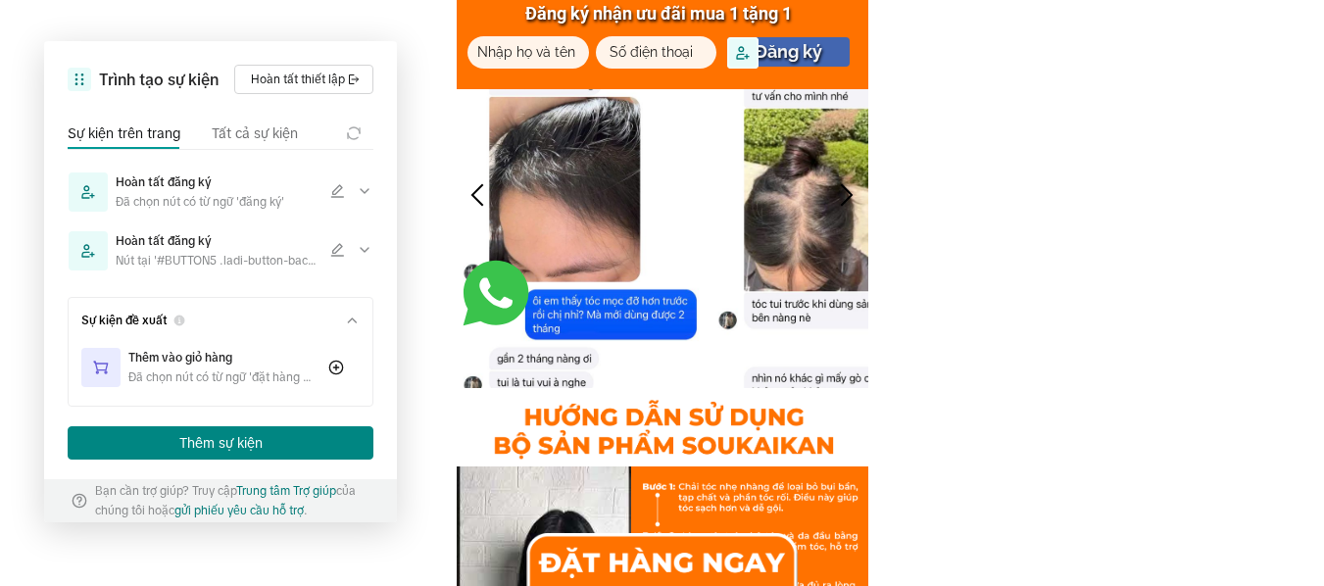
scroll to position [10270, 0]
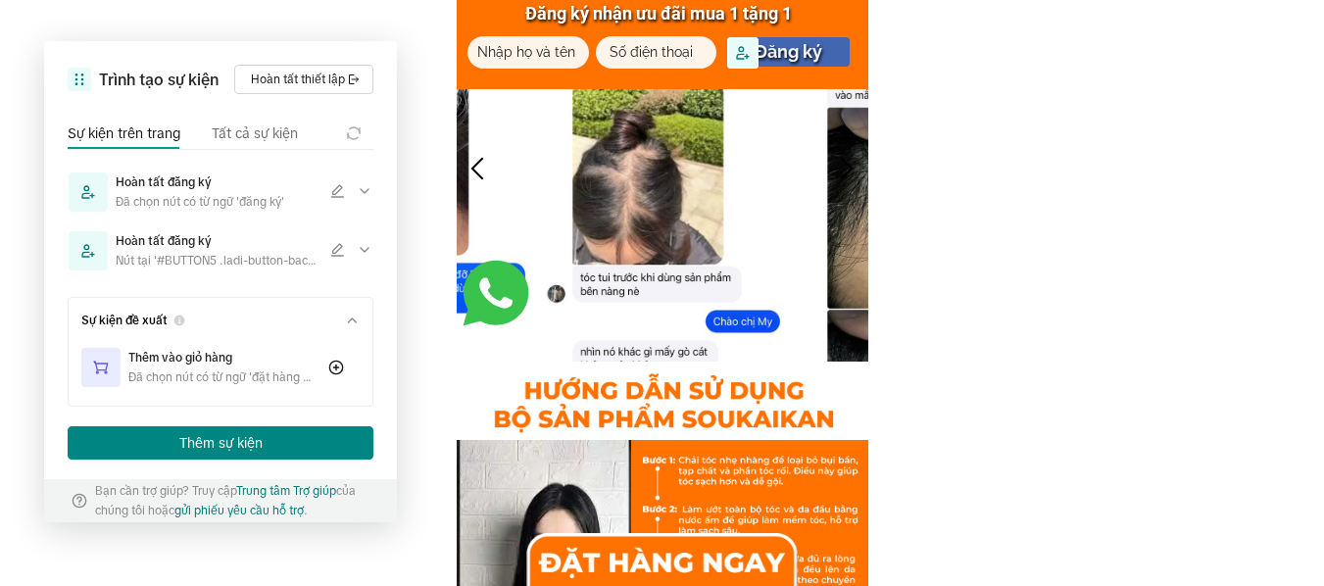
click at [266, 436] on button "Thêm sự kiện" at bounding box center [221, 442] width 306 height 33
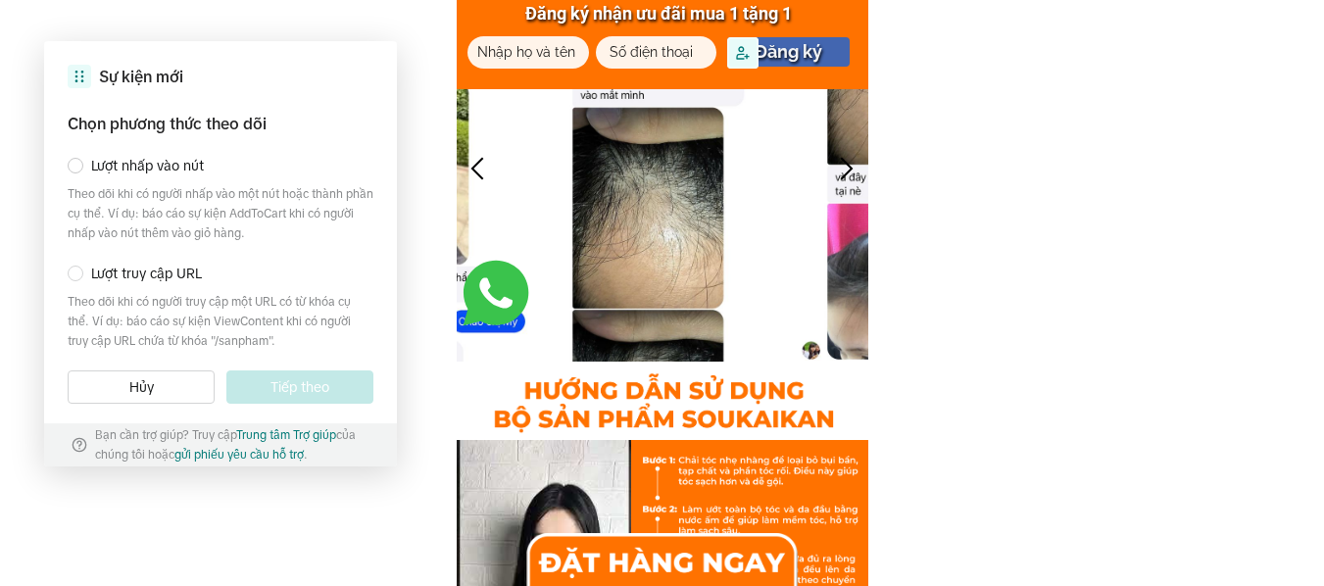
click at [131, 169] on span "Lượt nhấp vào nút" at bounding box center [147, 166] width 113 height 22
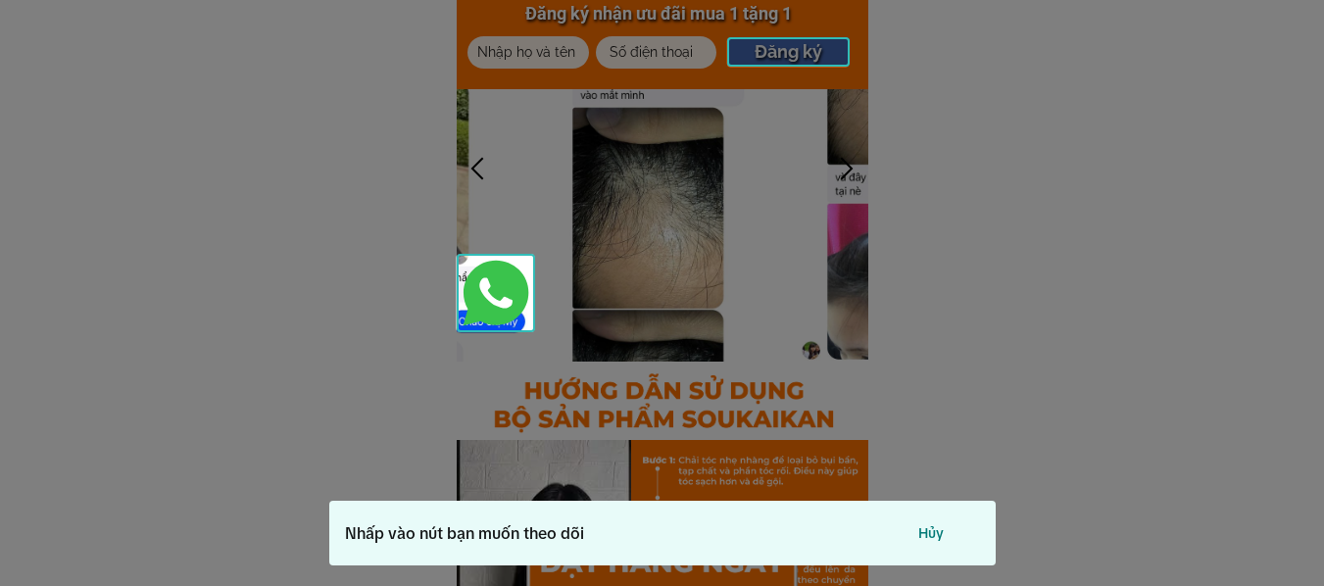
click at [765, 47] on div at bounding box center [788, 51] width 122 height 29
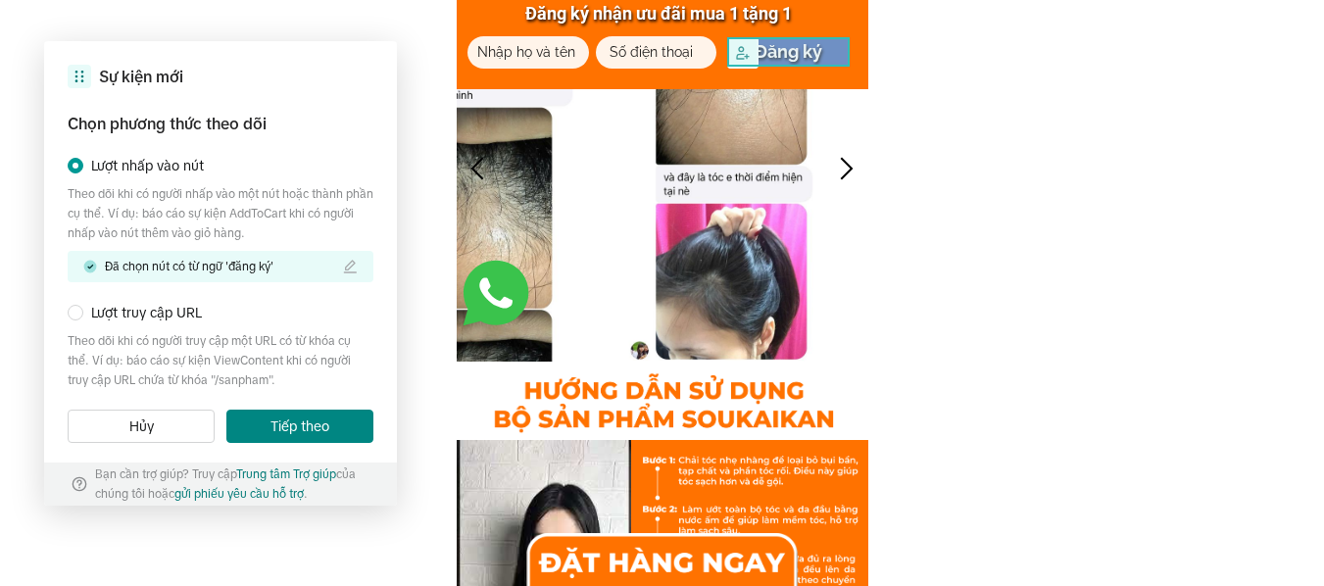
click at [269, 424] on button "Tiếp theo" at bounding box center [299, 426] width 147 height 33
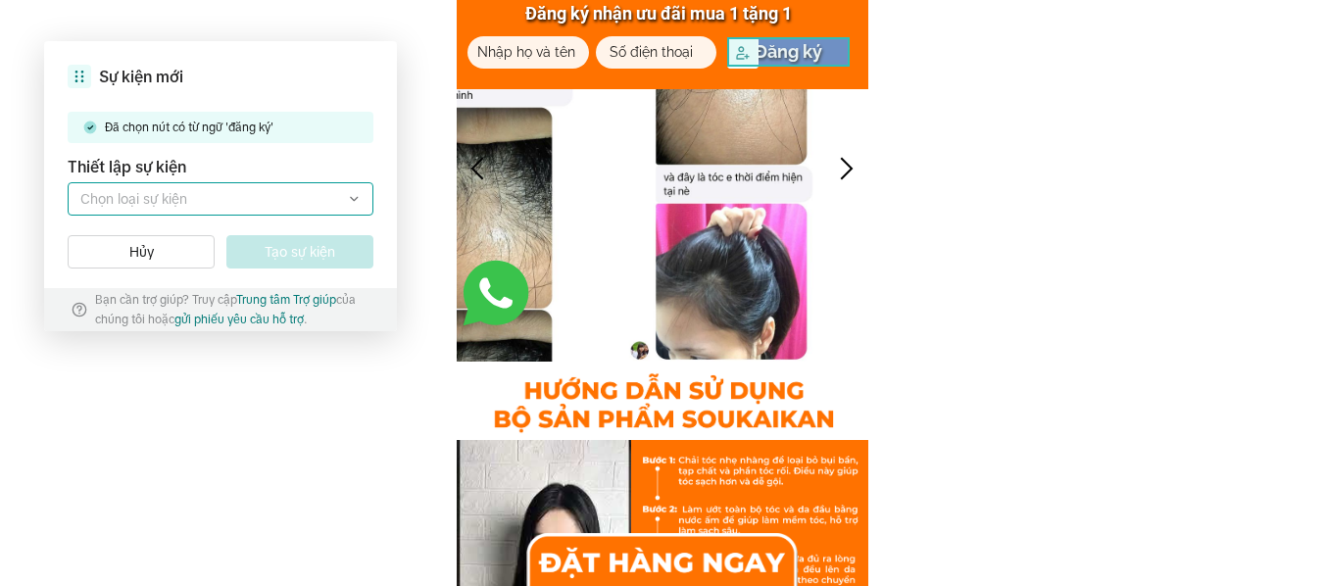
click at [233, 207] on label at bounding box center [221, 198] width 306 height 33
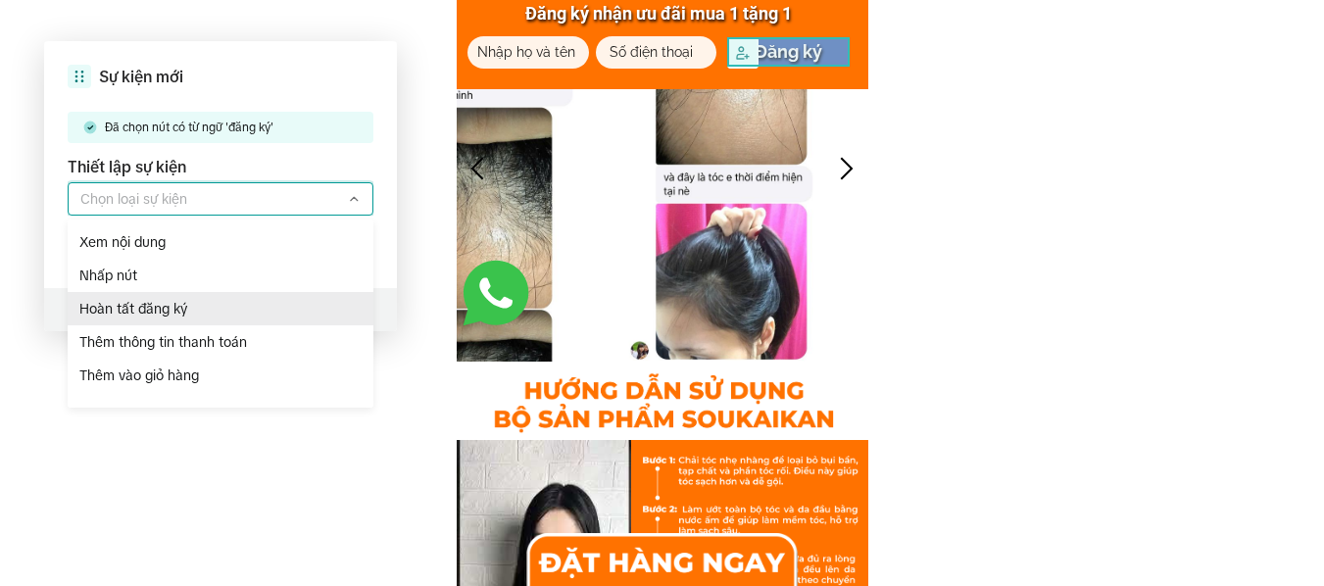
click at [142, 321] on div "Hoàn tất đăng ký" at bounding box center [221, 308] width 306 height 33
type input "Hoàn tất đăng ký"
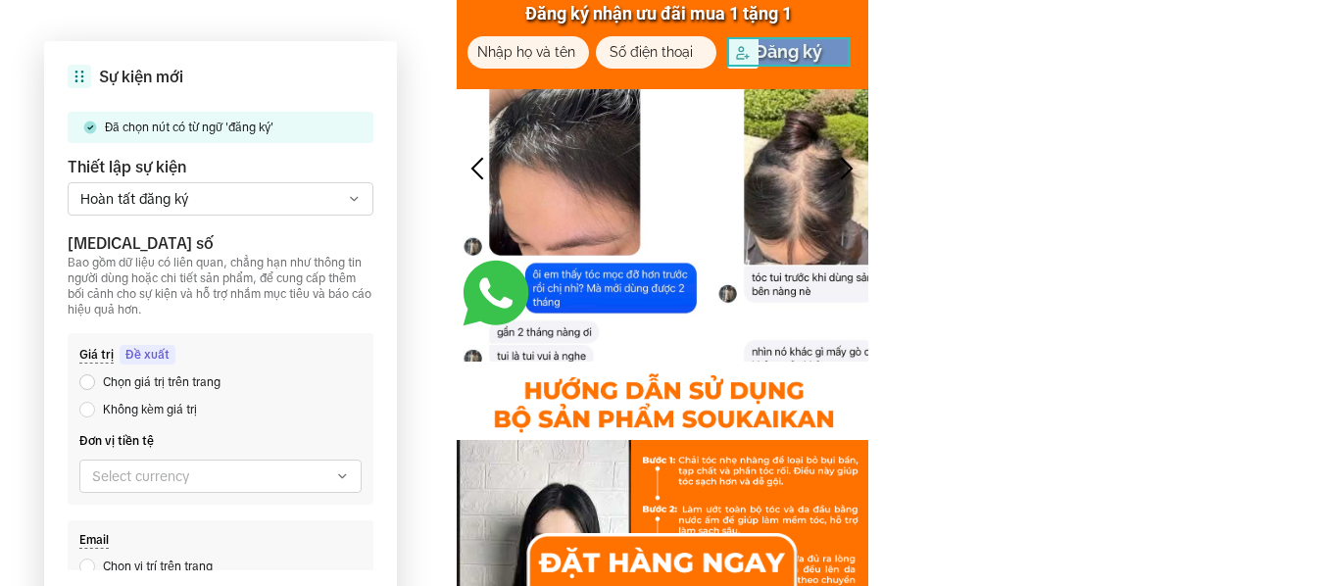
scroll to position [164, 0]
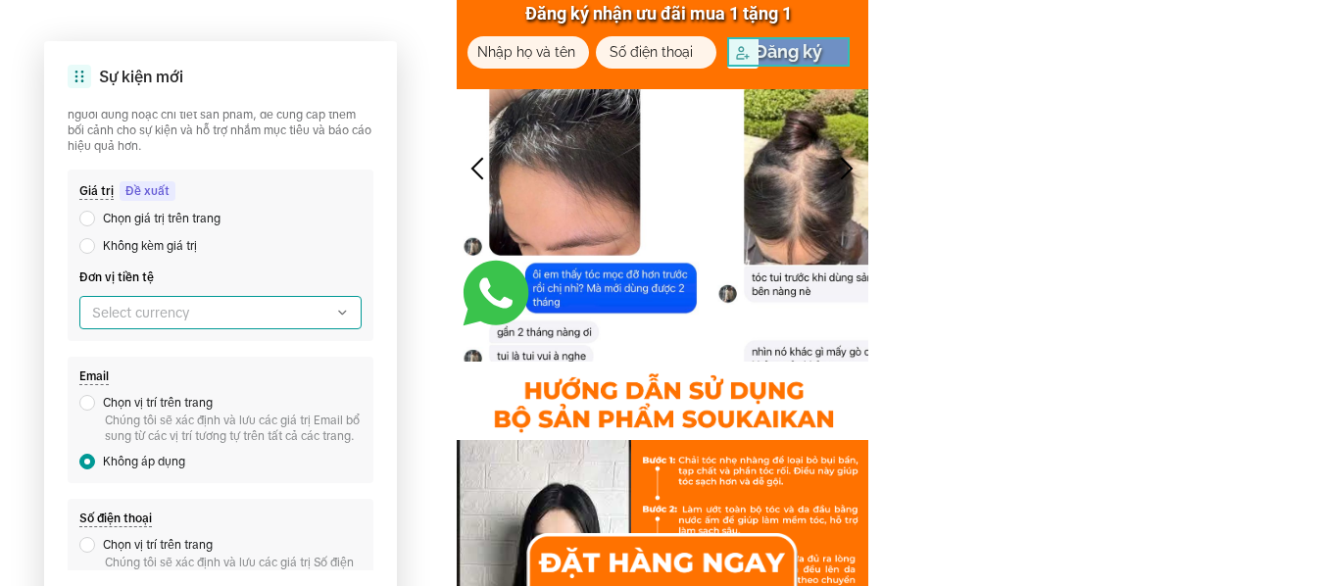
click at [252, 314] on label at bounding box center [220, 312] width 282 height 33
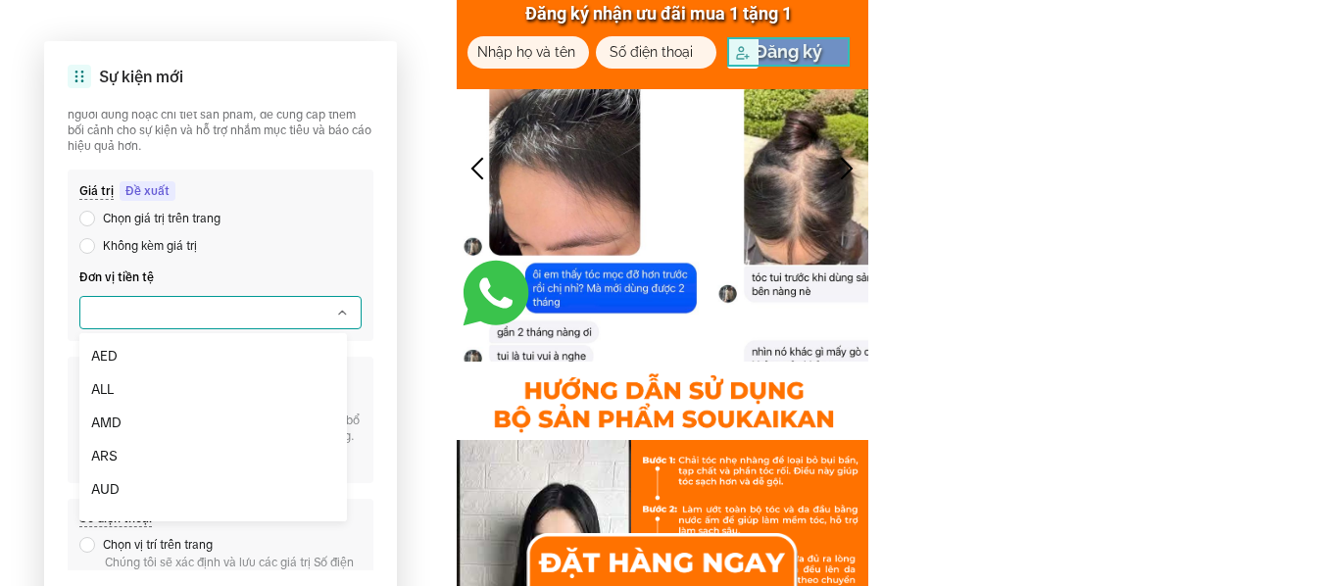
click at [252, 314] on label at bounding box center [220, 312] width 282 height 33
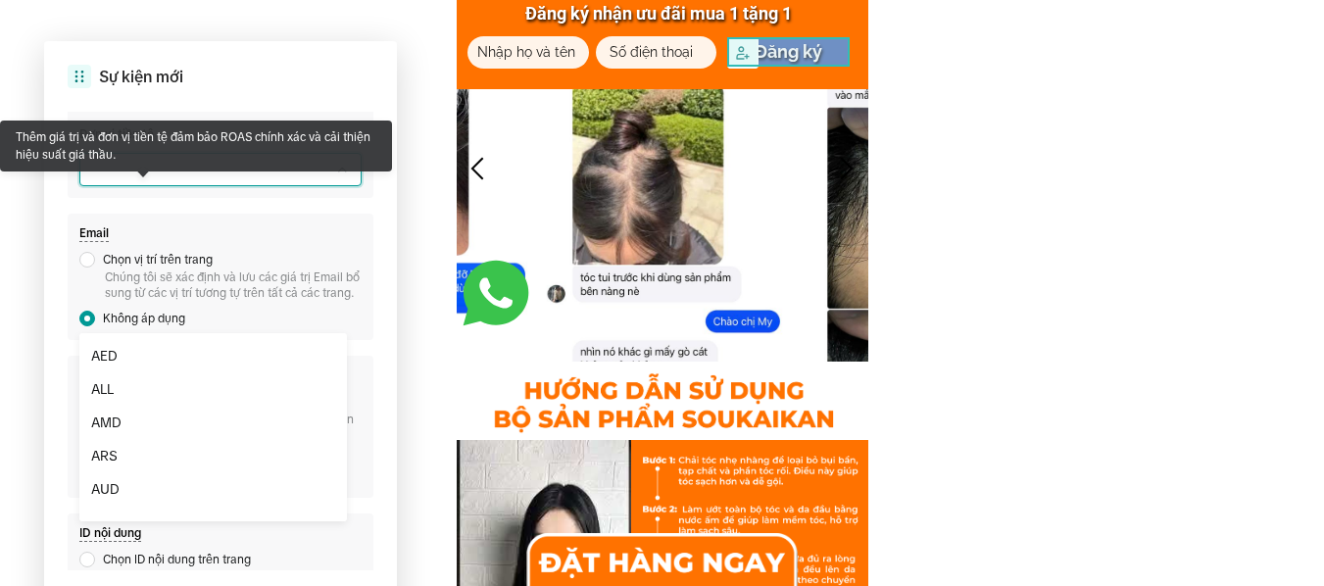
scroll to position [459, 0]
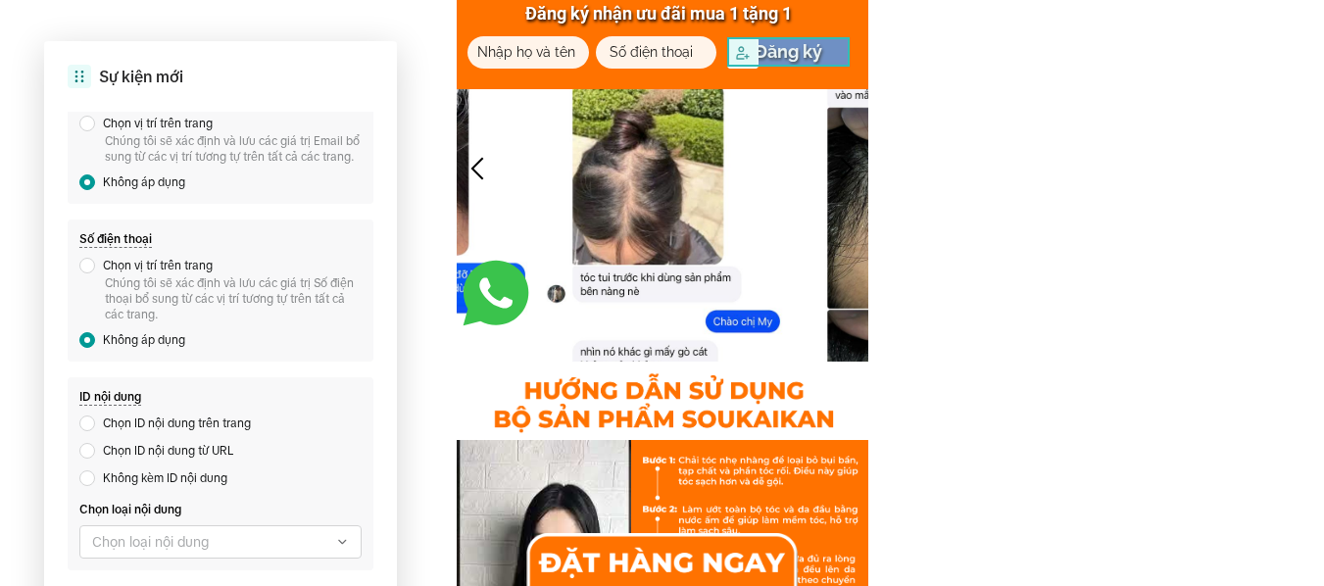
click at [57, 260] on div "Sự kiện mới Đã chọn nút có từ ngữ 'đăng ký' Thiết lập sự kiện Hoàn tất đăng ký …" at bounding box center [220, 342] width 353 height 602
click at [82, 264] on span at bounding box center [87, 266] width 16 height 16
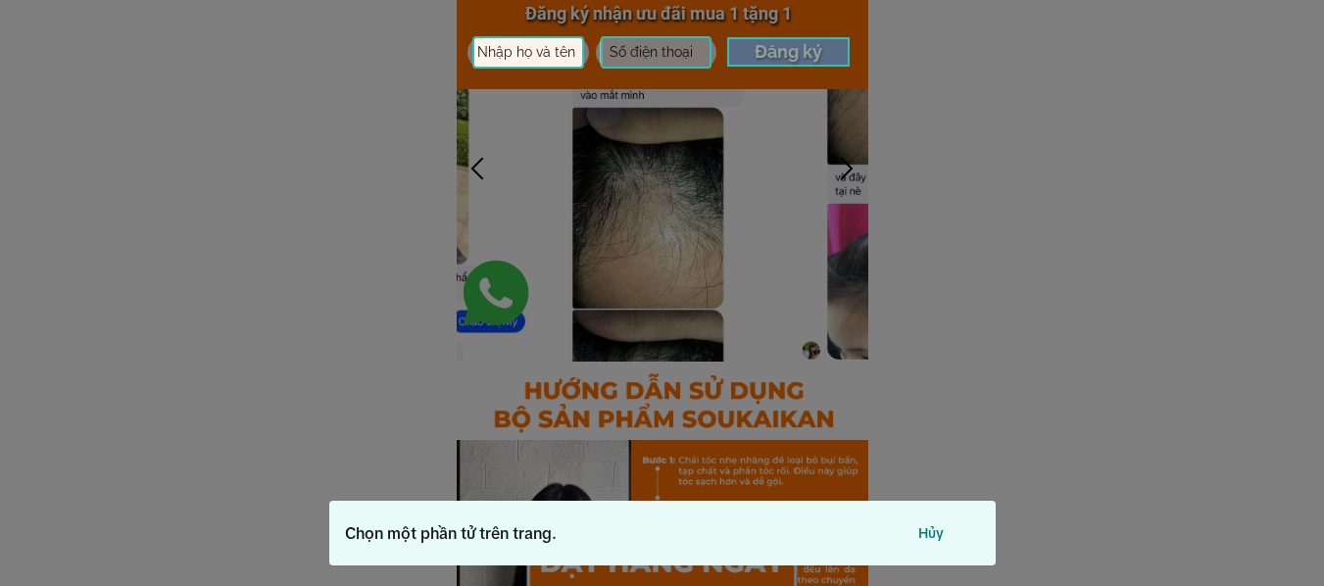
click at [674, 49] on div at bounding box center [656, 52] width 111 height 32
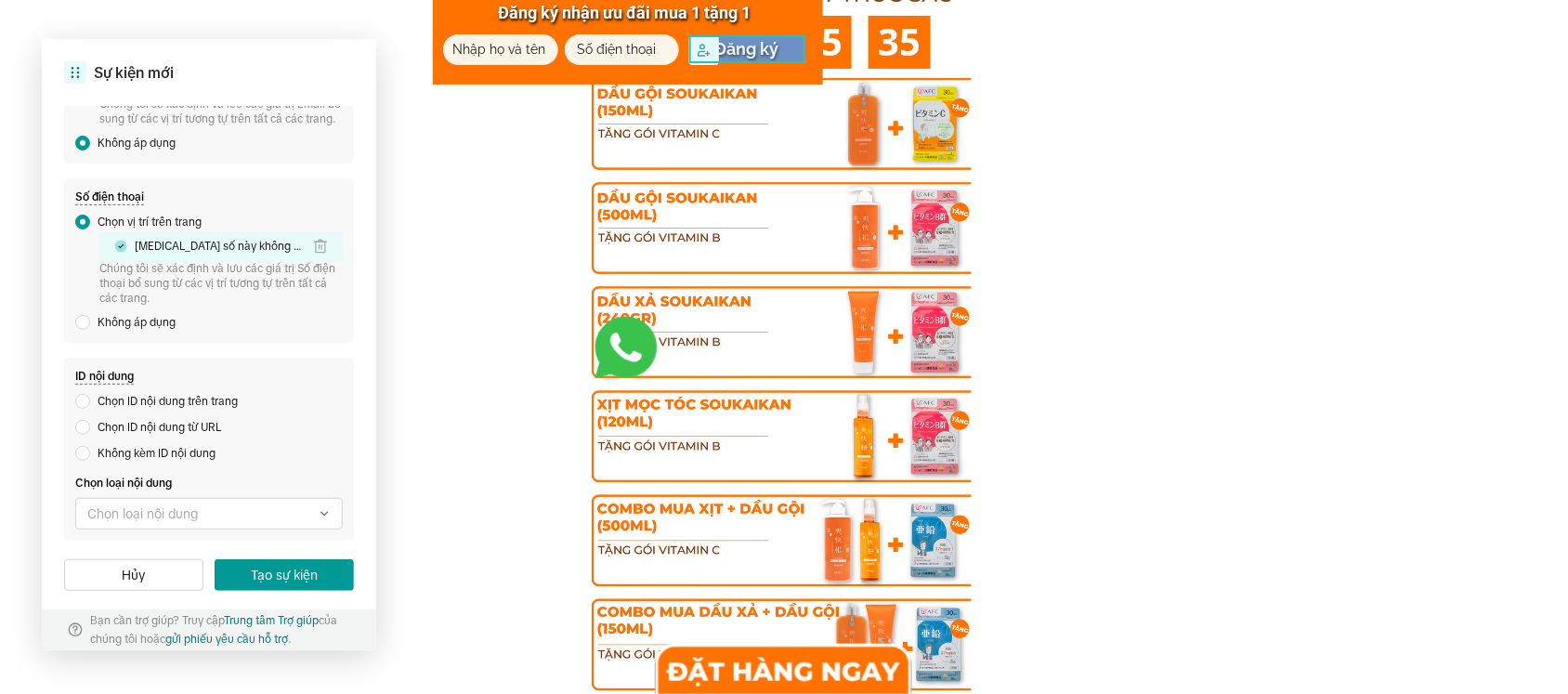
scroll to position [465, 0]
click at [248, 555] on button "Tạo sự kiện" at bounding box center [283, 575] width 139 height 31
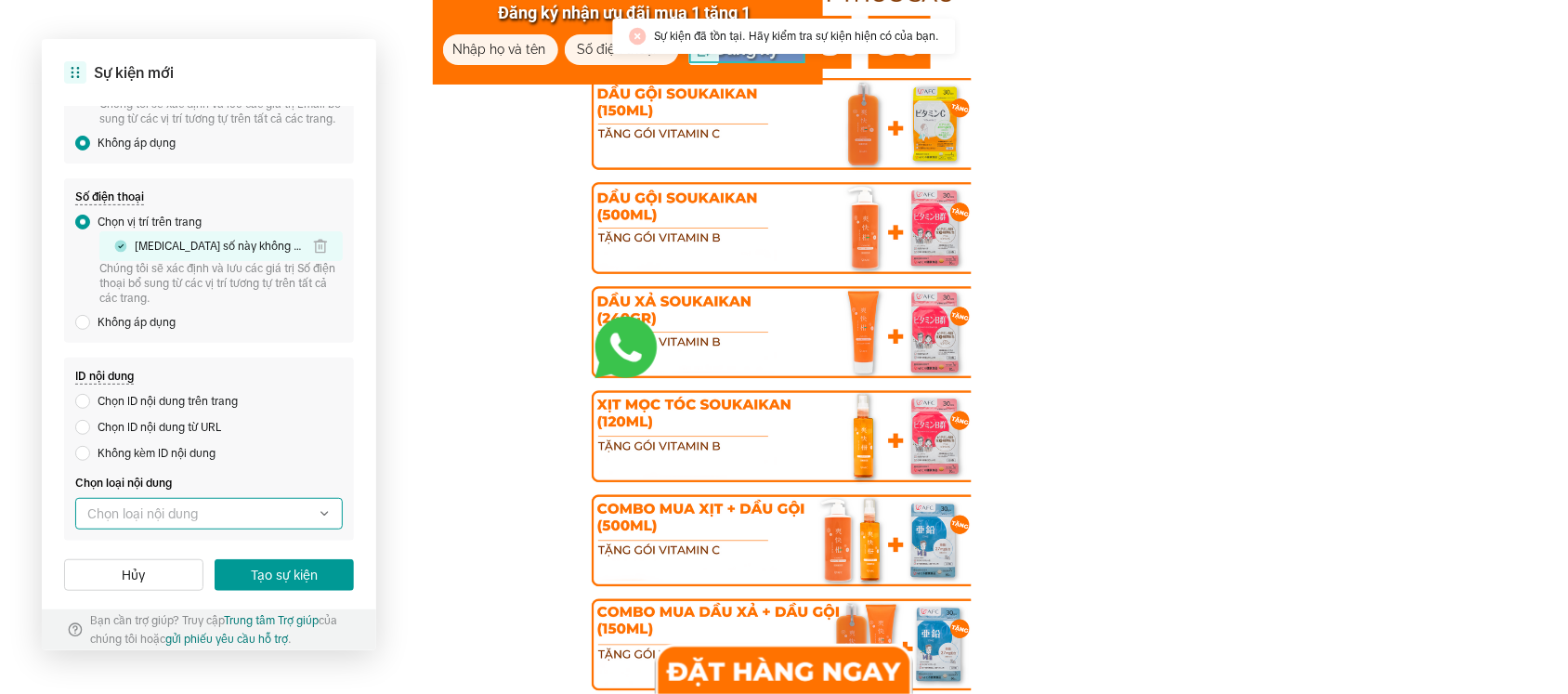
click at [264, 519] on label at bounding box center [209, 513] width 267 height 31
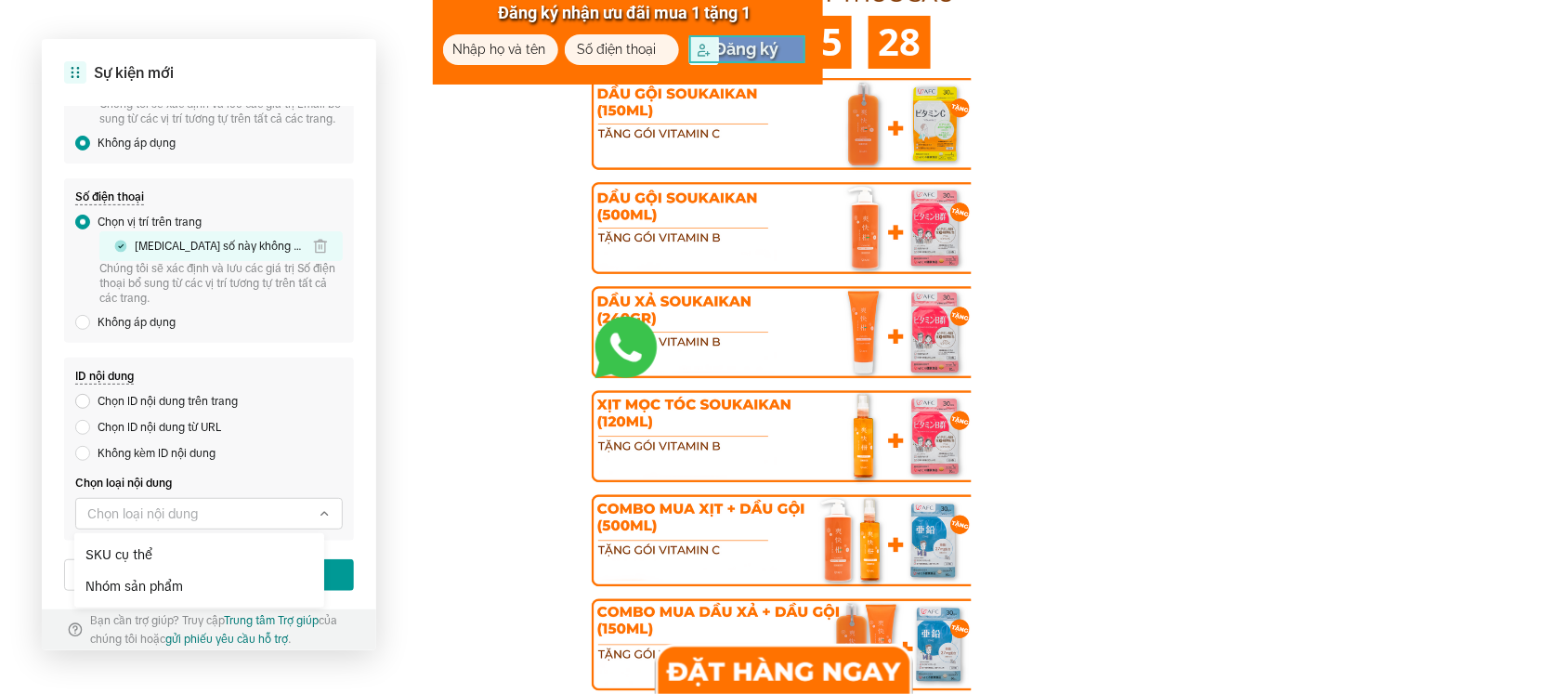
click at [198, 399] on span "Chọn ID nội dung trên trang" at bounding box center [168, 401] width 140 height 21
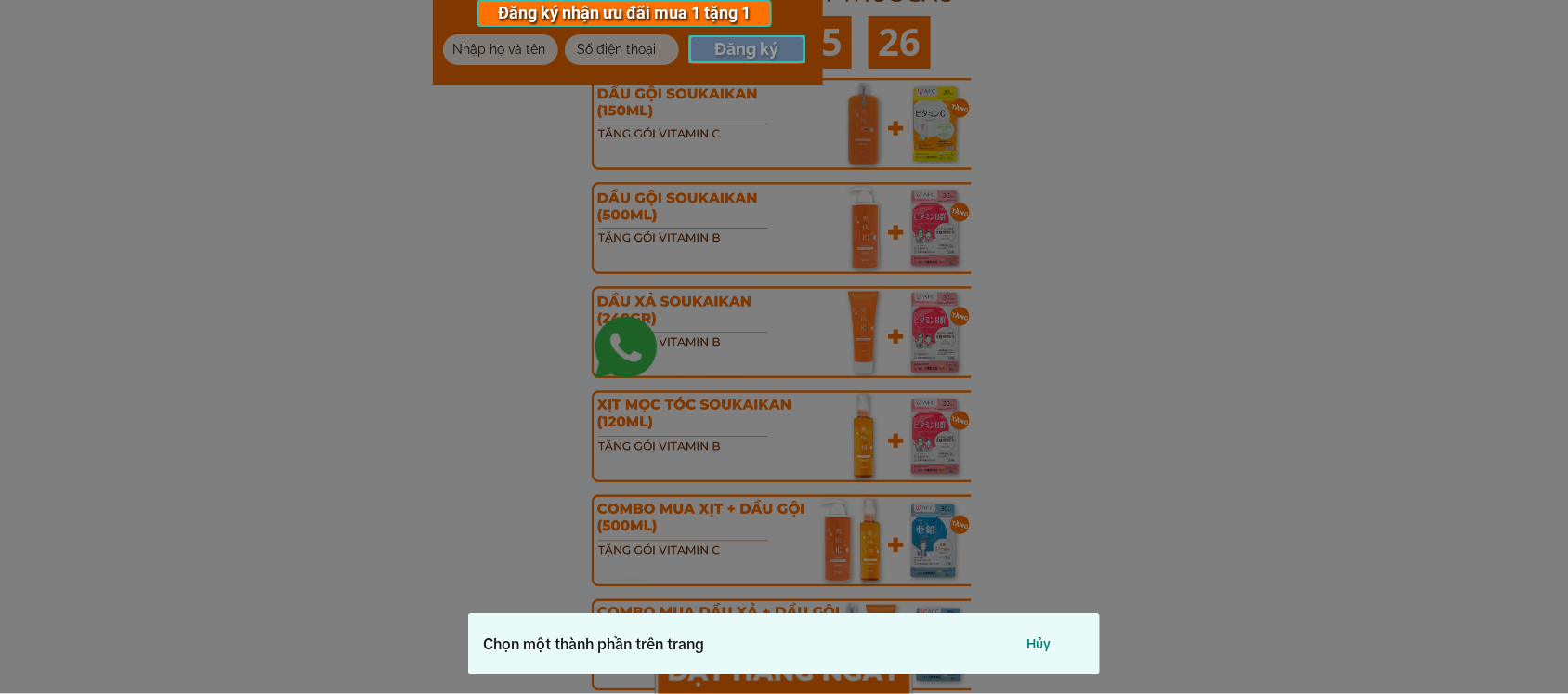
click at [720, 49] on div at bounding box center [747, 48] width 116 height 27
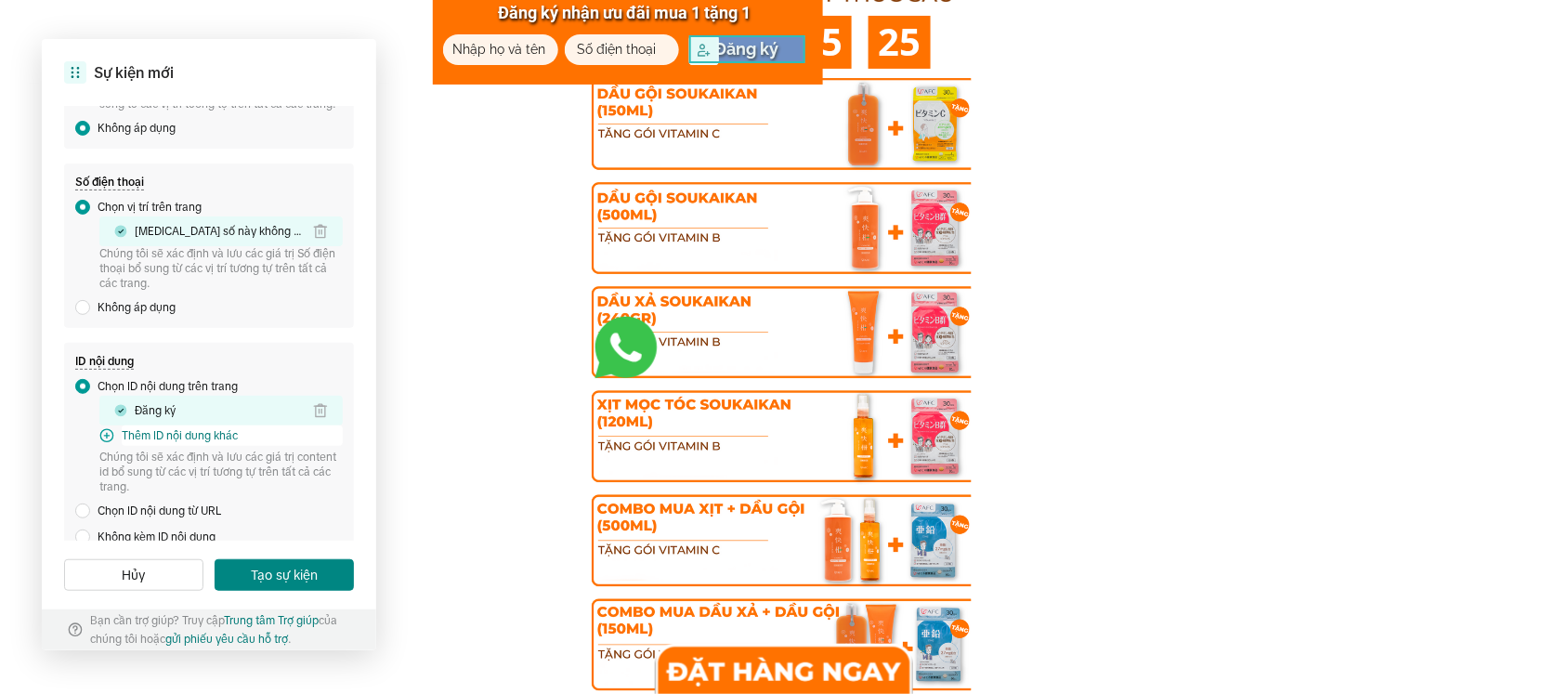
click at [244, 555] on button "Tạo sự kiện" at bounding box center [283, 575] width 139 height 31
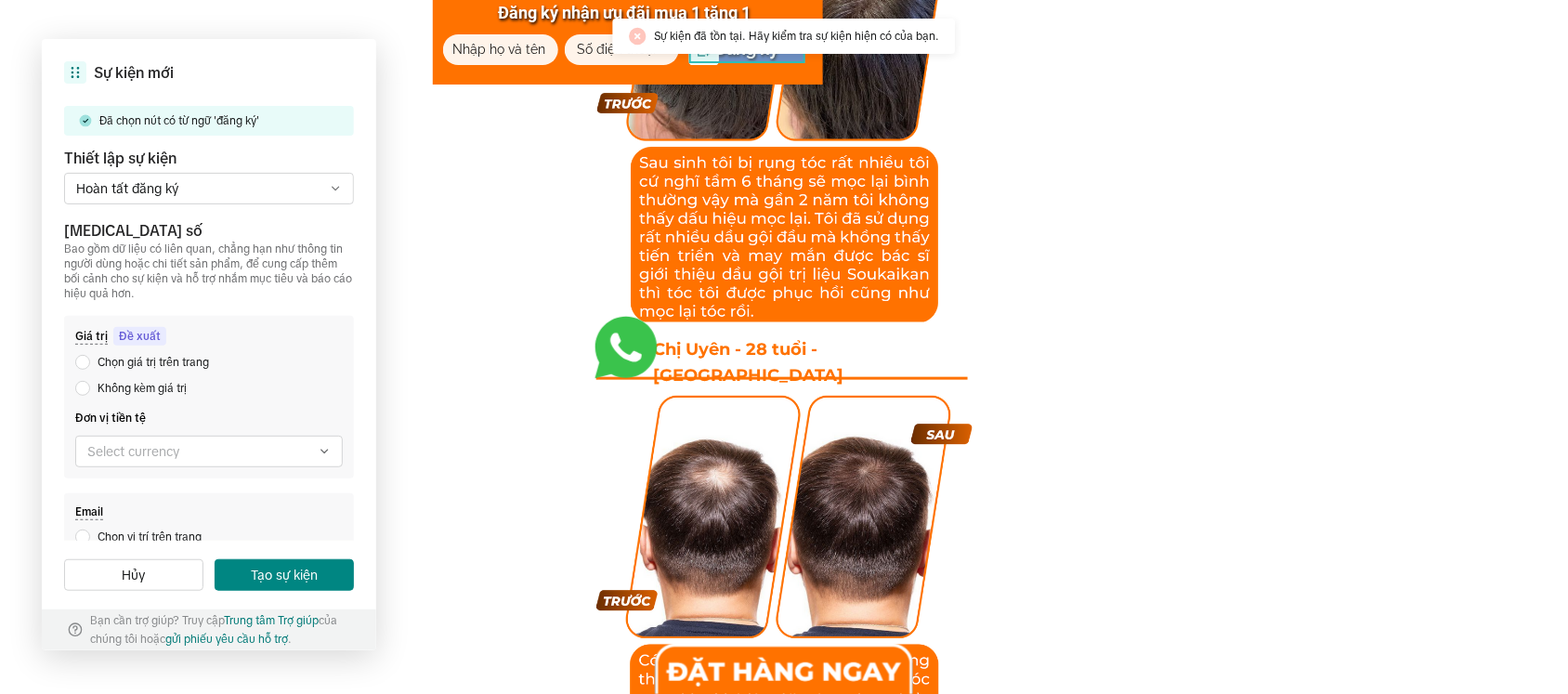
scroll to position [8769, 0]
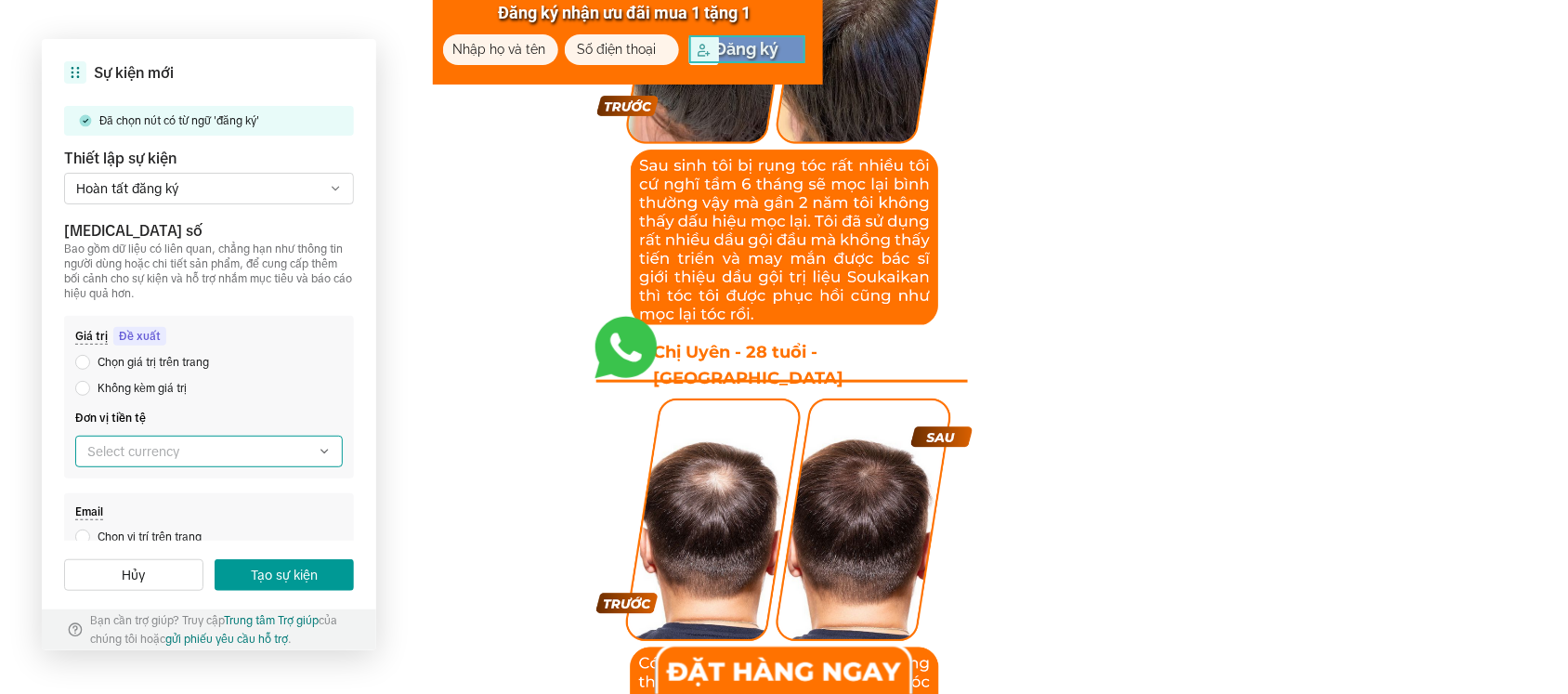
drag, startPoint x: 471, startPoint y: 307, endPoint x: 316, endPoint y: 436, distance: 201.7
click at [163, 555] on button "Hủy" at bounding box center [134, 575] width 139 height 31
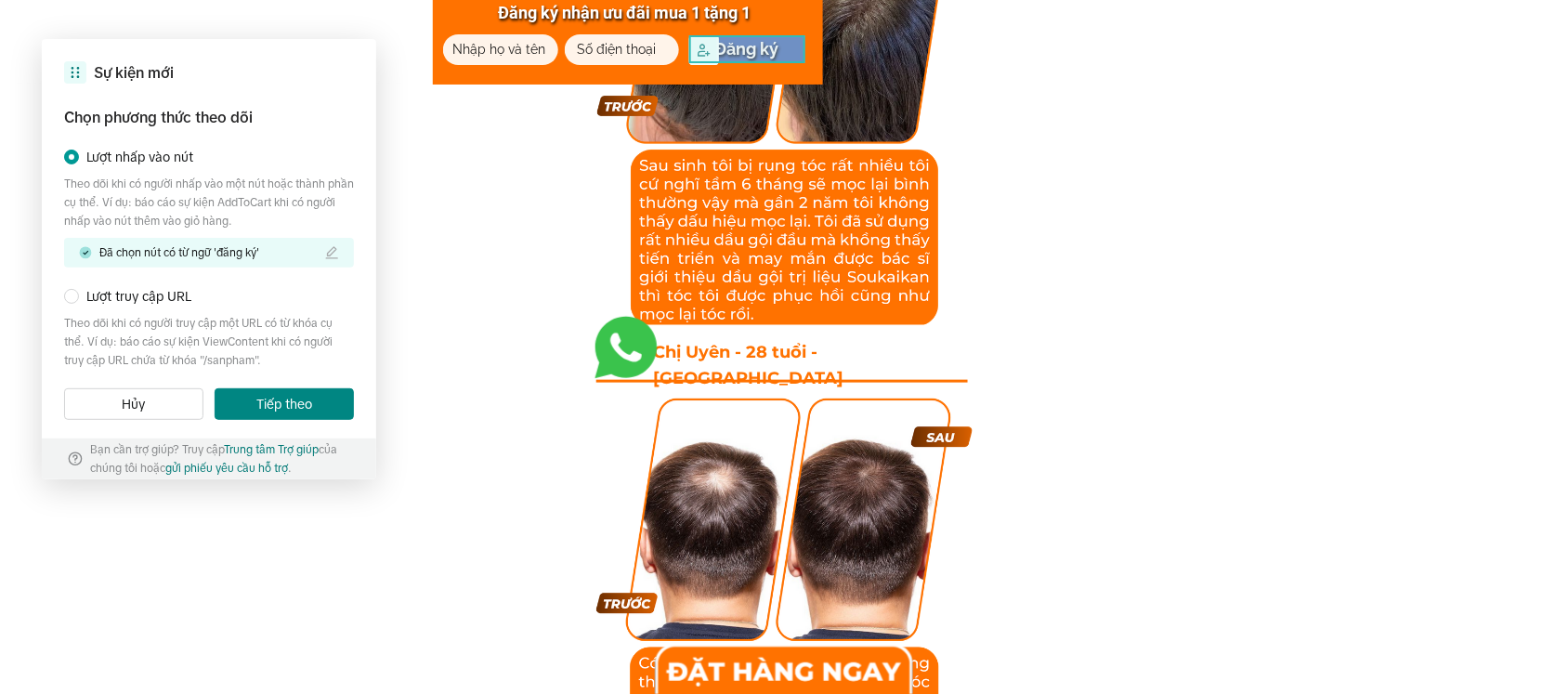
click at [242, 414] on button "Tiếp theo" at bounding box center [283, 404] width 139 height 31
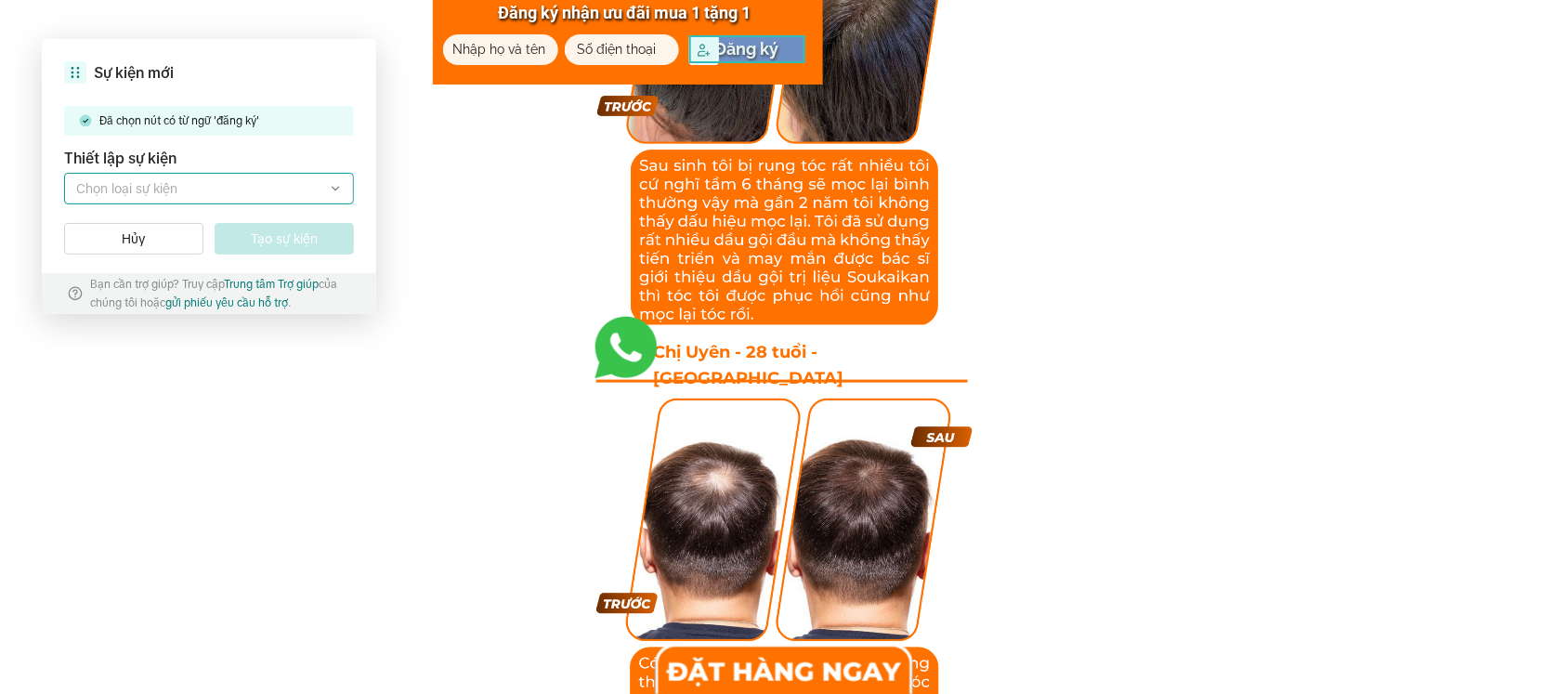
click at [294, 196] on label at bounding box center [210, 188] width 290 height 31
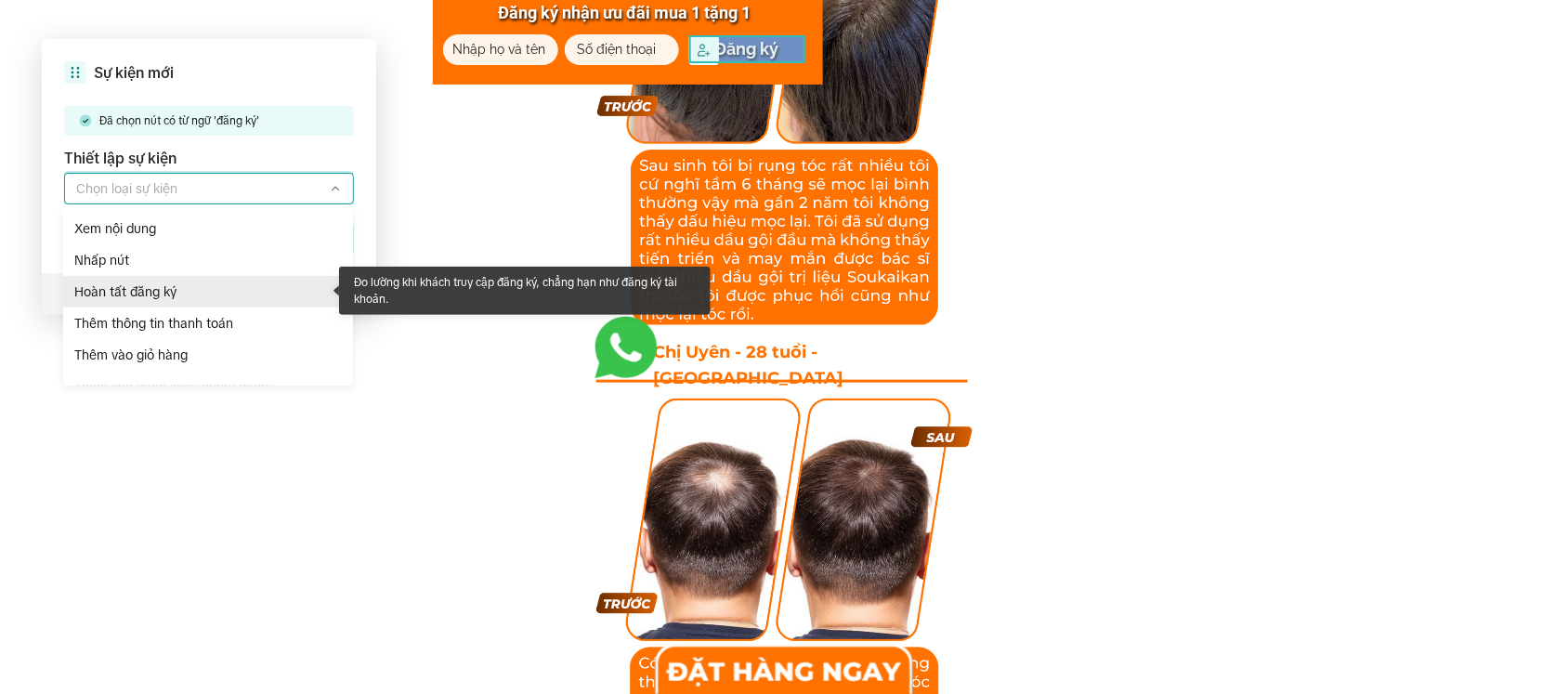
click at [168, 289] on span "Hoàn tất đăng ký" at bounding box center [210, 292] width 273 height 21
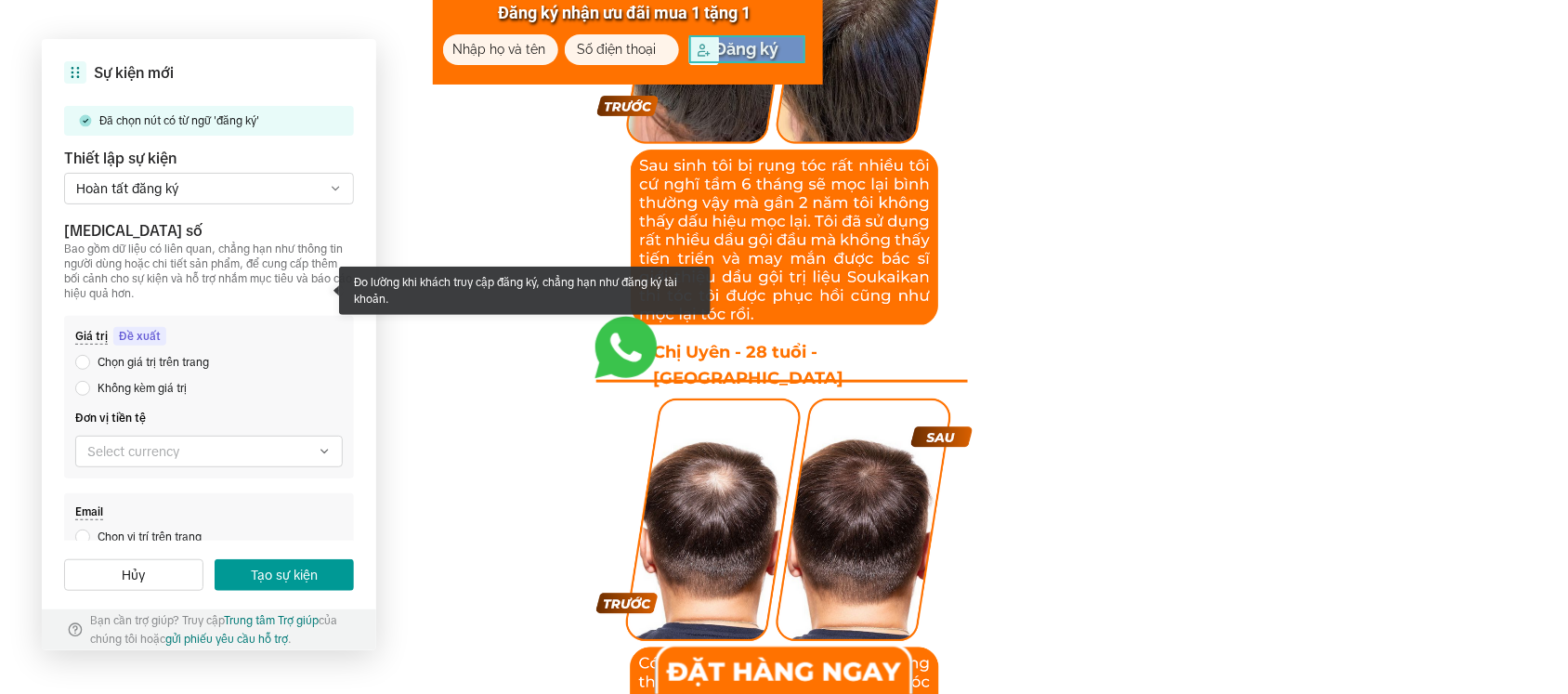
type input "Hoàn tất đăng ký"
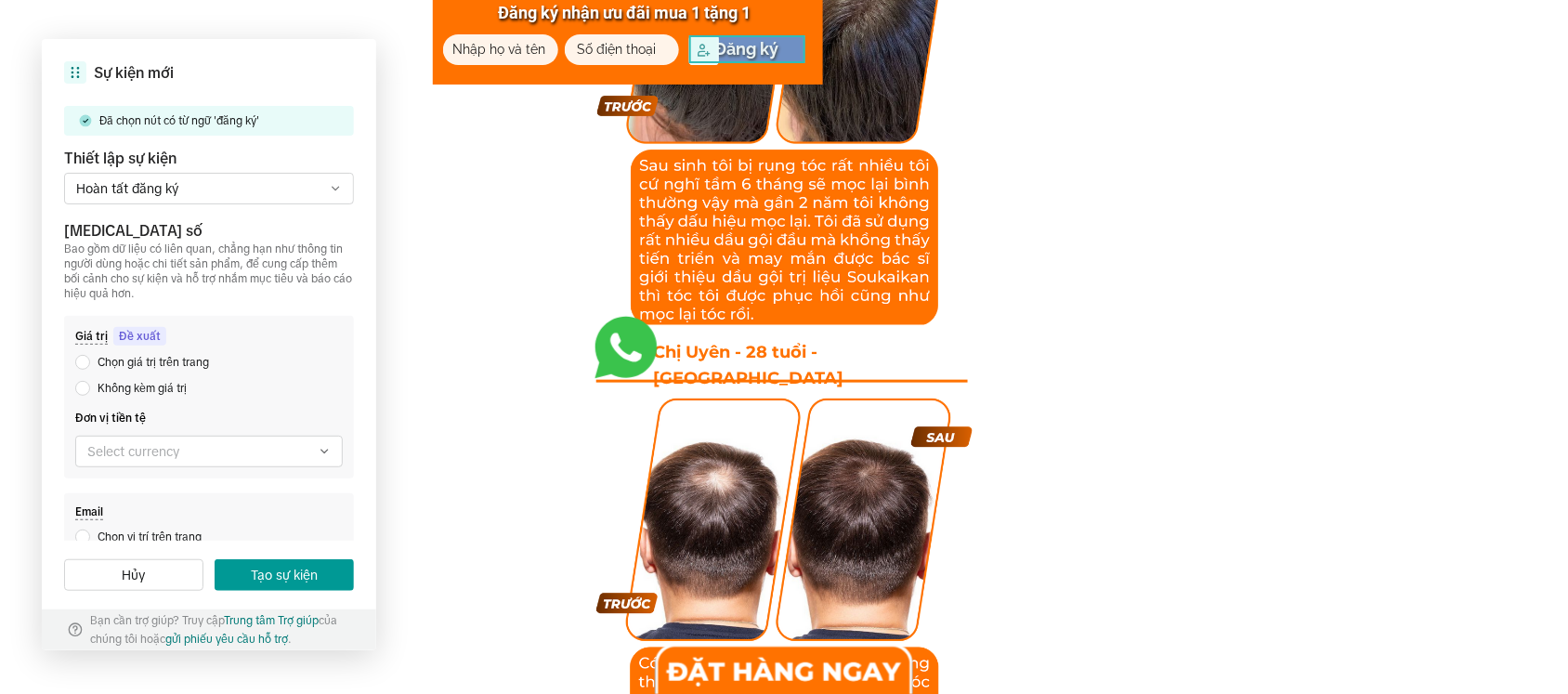
click at [754, 46] on p "Đăng ký" at bounding box center [747, 48] width 116 height 27
click at [592, 48] on div at bounding box center [601, 43] width 72 height 21
drag, startPoint x: 210, startPoint y: 362, endPoint x: 191, endPoint y: 362, distance: 19.0
click at [207, 362] on div "Chọn giá trị trên trang" at bounding box center [209, 357] width 267 height 26
click at [181, 364] on span "Chọn giá trị trên trang" at bounding box center [150, 362] width 112 height 21
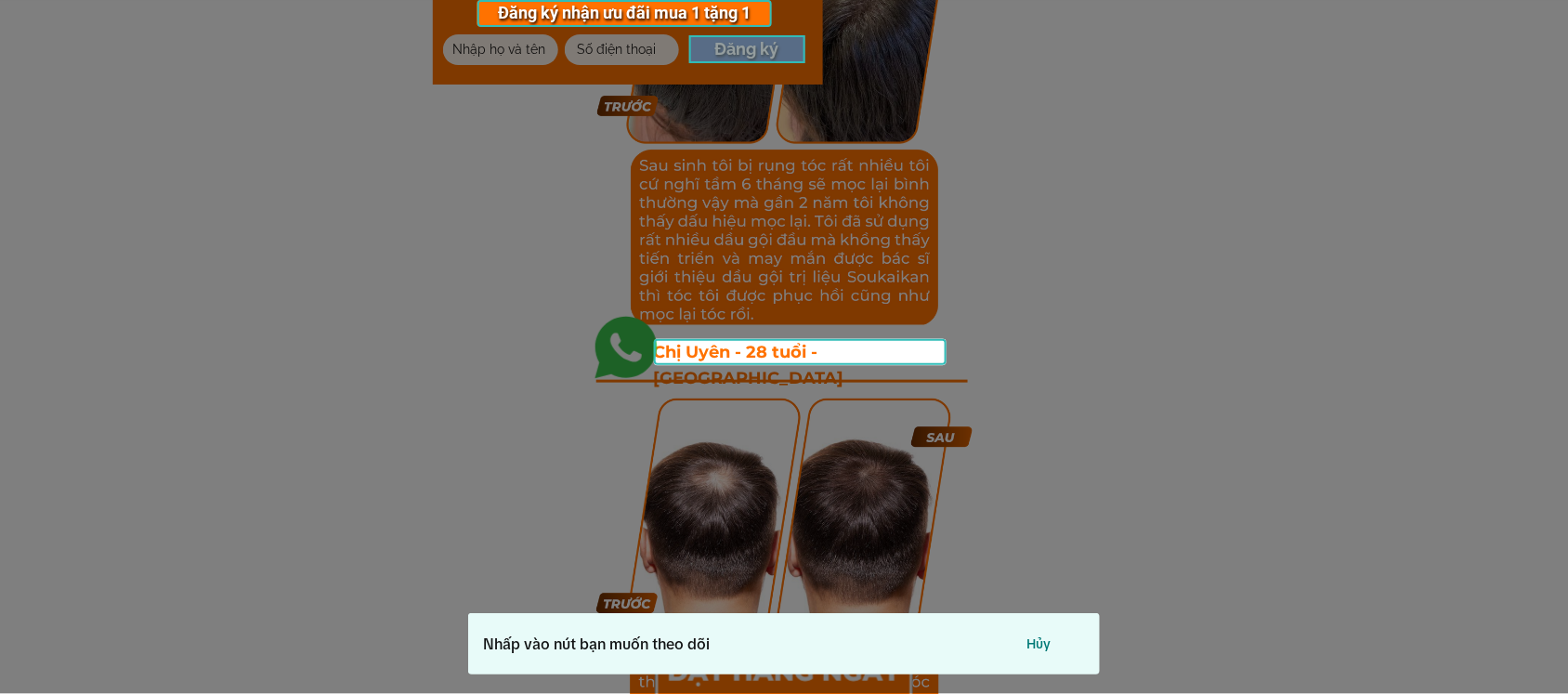
click at [737, 46] on div at bounding box center [784, 347] width 1568 height 694
click at [736, 57] on div at bounding box center [784, 347] width 1568 height 694
click at [710, 51] on div at bounding box center [784, 347] width 1568 height 694
click at [710, 52] on div at bounding box center [784, 347] width 1568 height 694
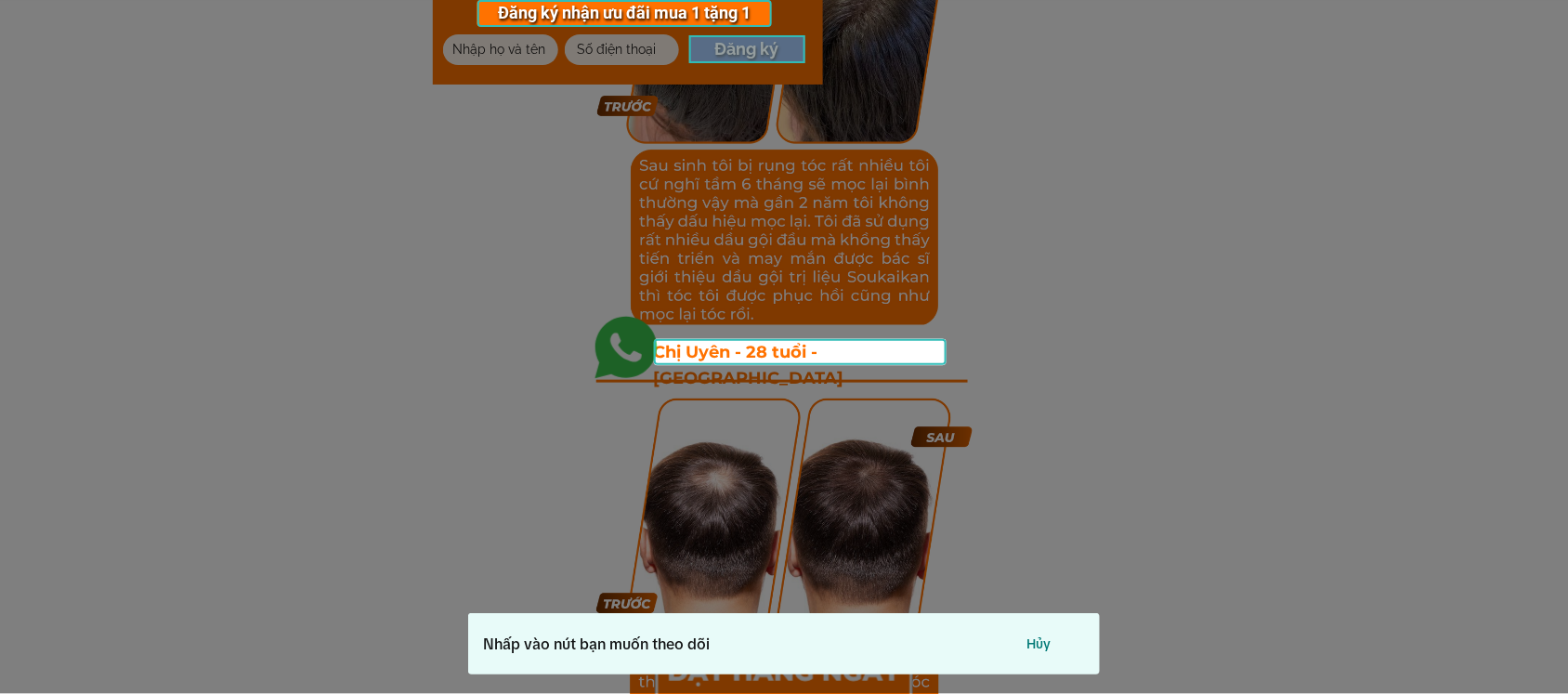
click at [710, 52] on div at bounding box center [784, 347] width 1568 height 694
click at [1035, 555] on button "Hủy" at bounding box center [1038, 643] width 93 height 31
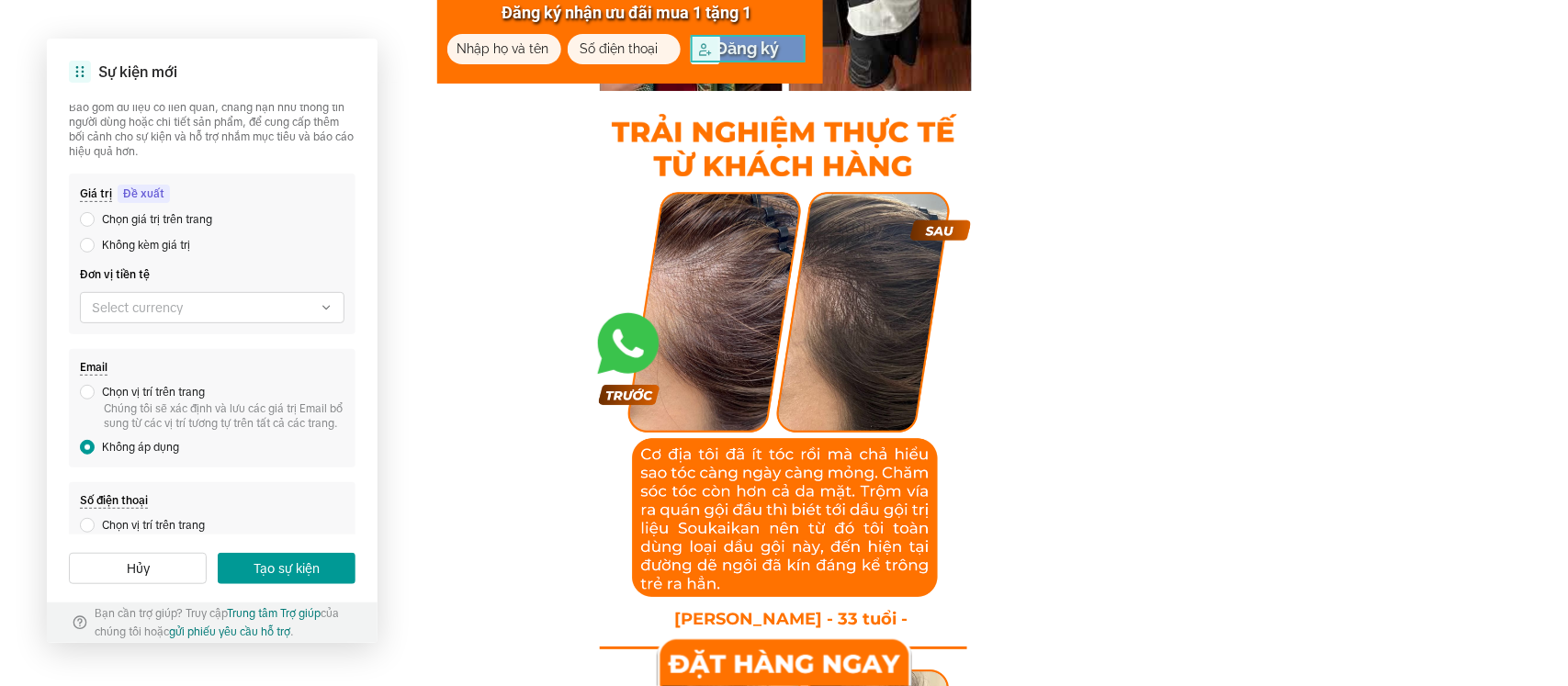
scroll to position [191, 0]
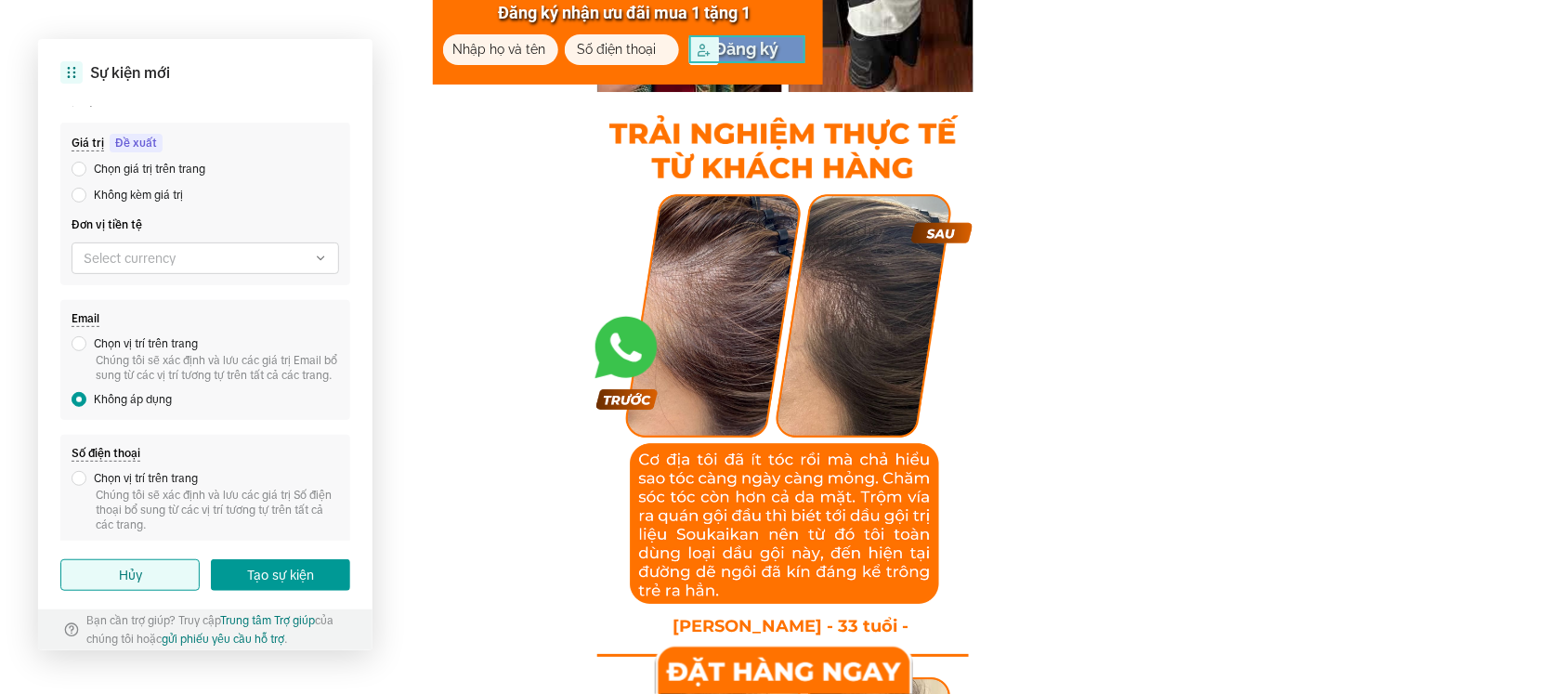
click at [137, 555] on button "Hủy" at bounding box center [130, 575] width 139 height 31
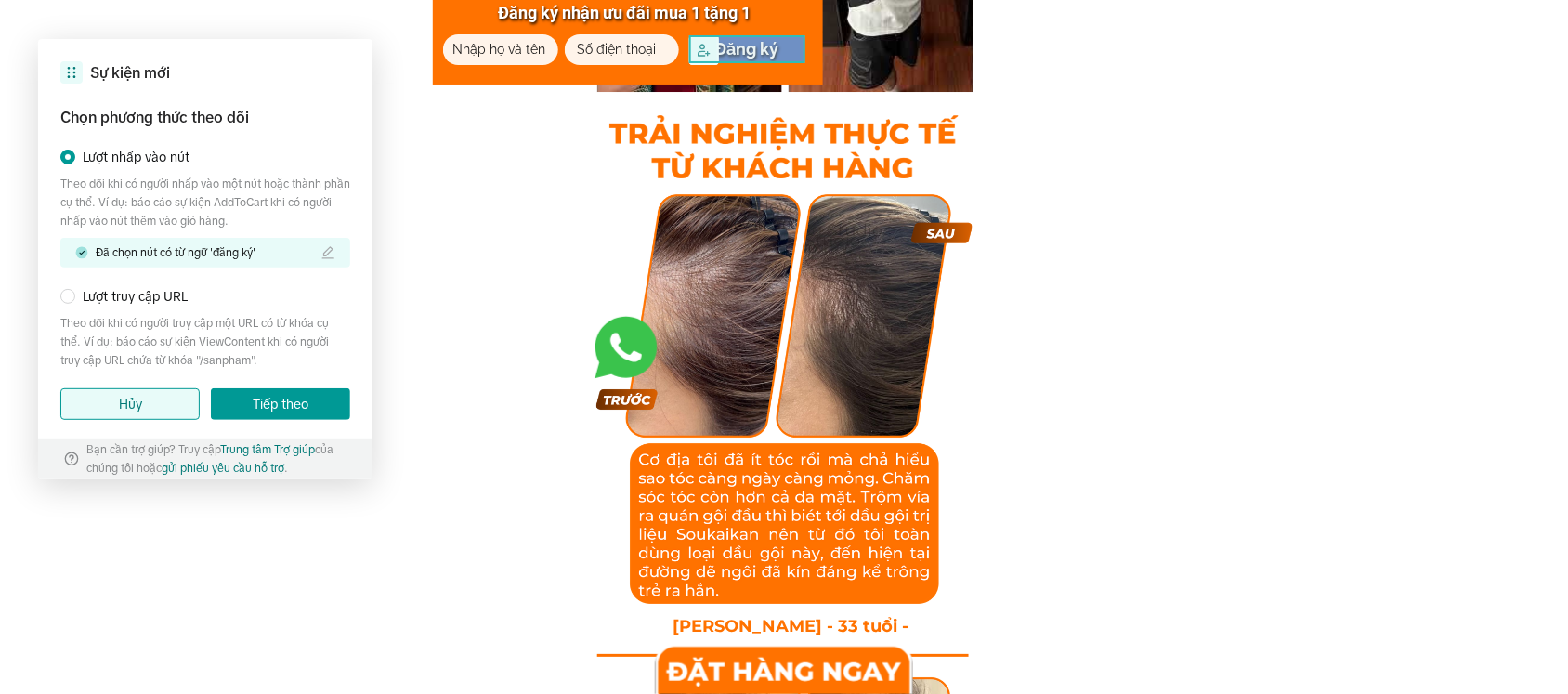
click at [142, 404] on button "Hủy" at bounding box center [130, 404] width 139 height 31
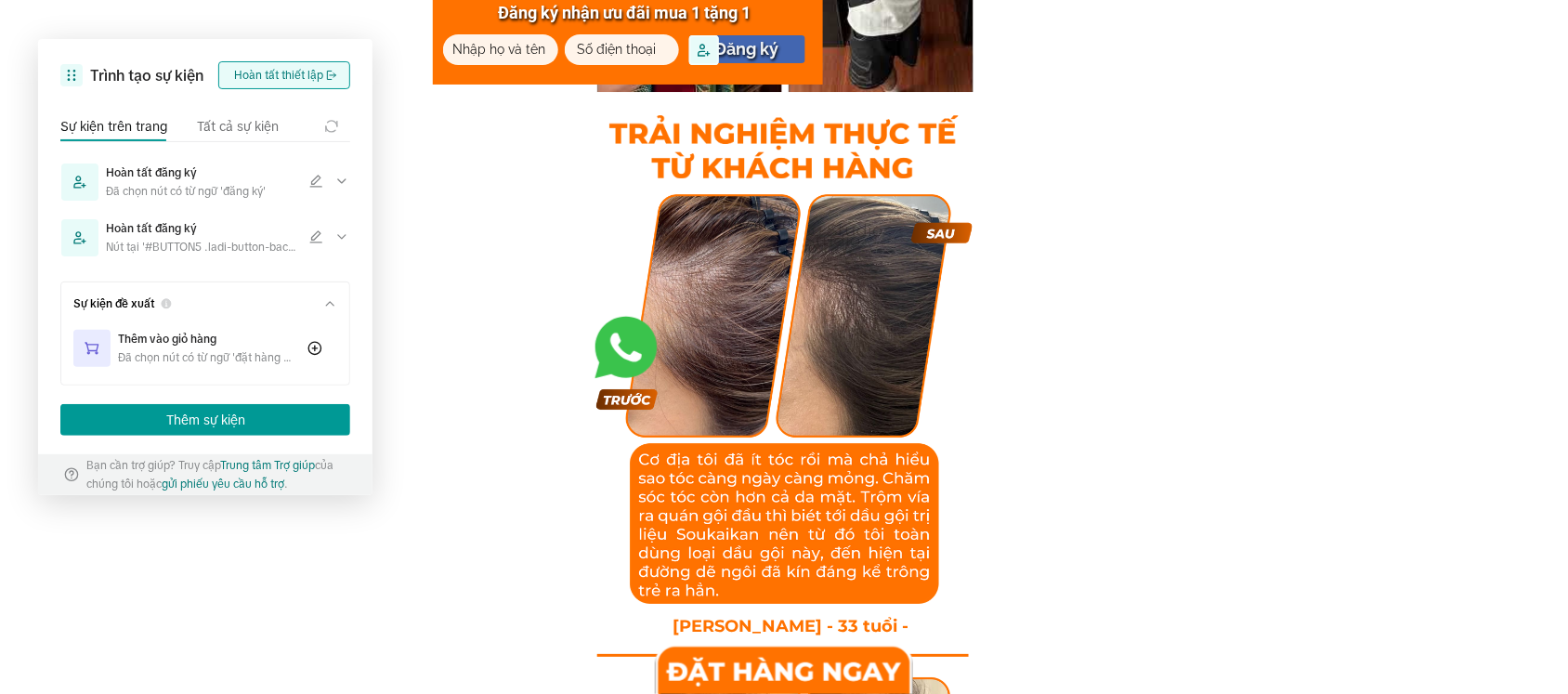
click at [283, 75] on button "Hoàn tất thiết lập" at bounding box center [283, 75] width 132 height 27
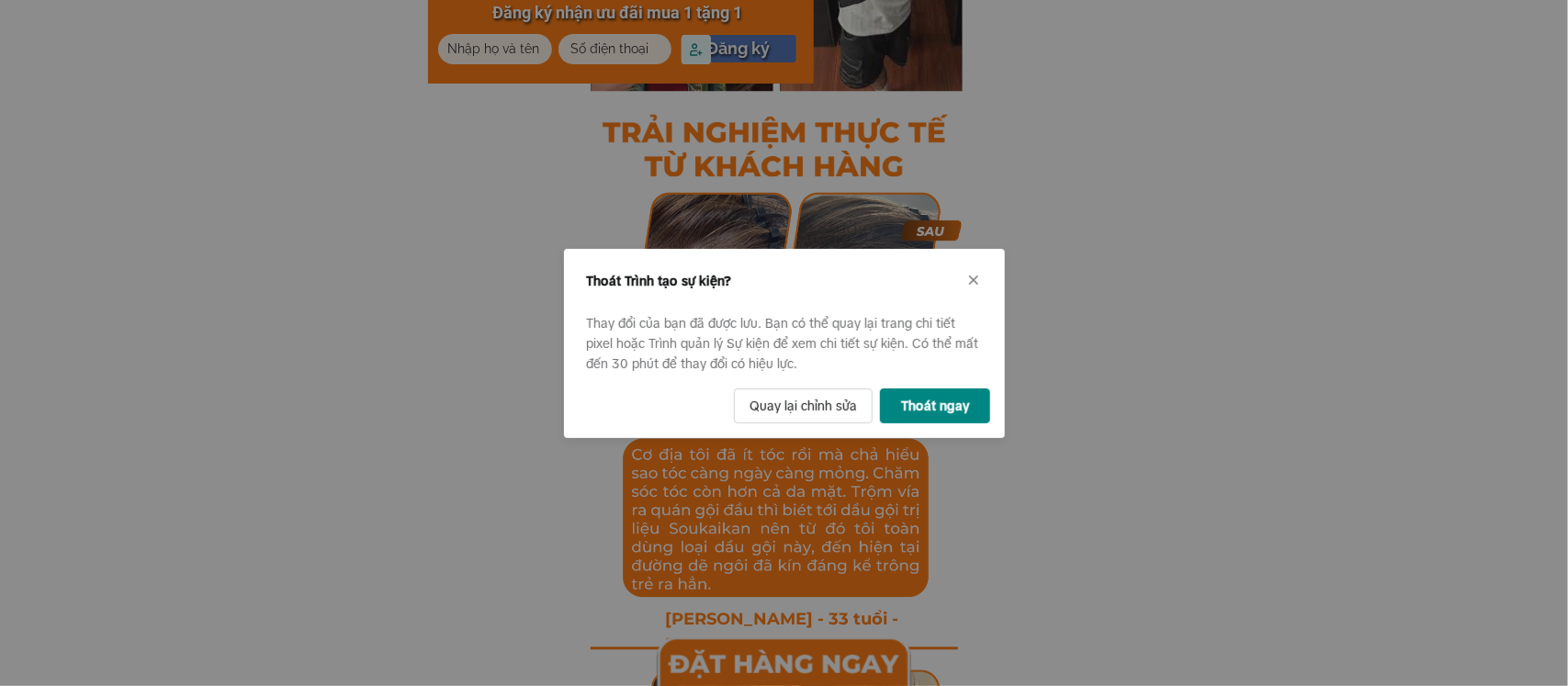
click at [897, 395] on button "Thoát ngay" at bounding box center [936, 405] width 111 height 35
